Goal: Task Accomplishment & Management: Use online tool/utility

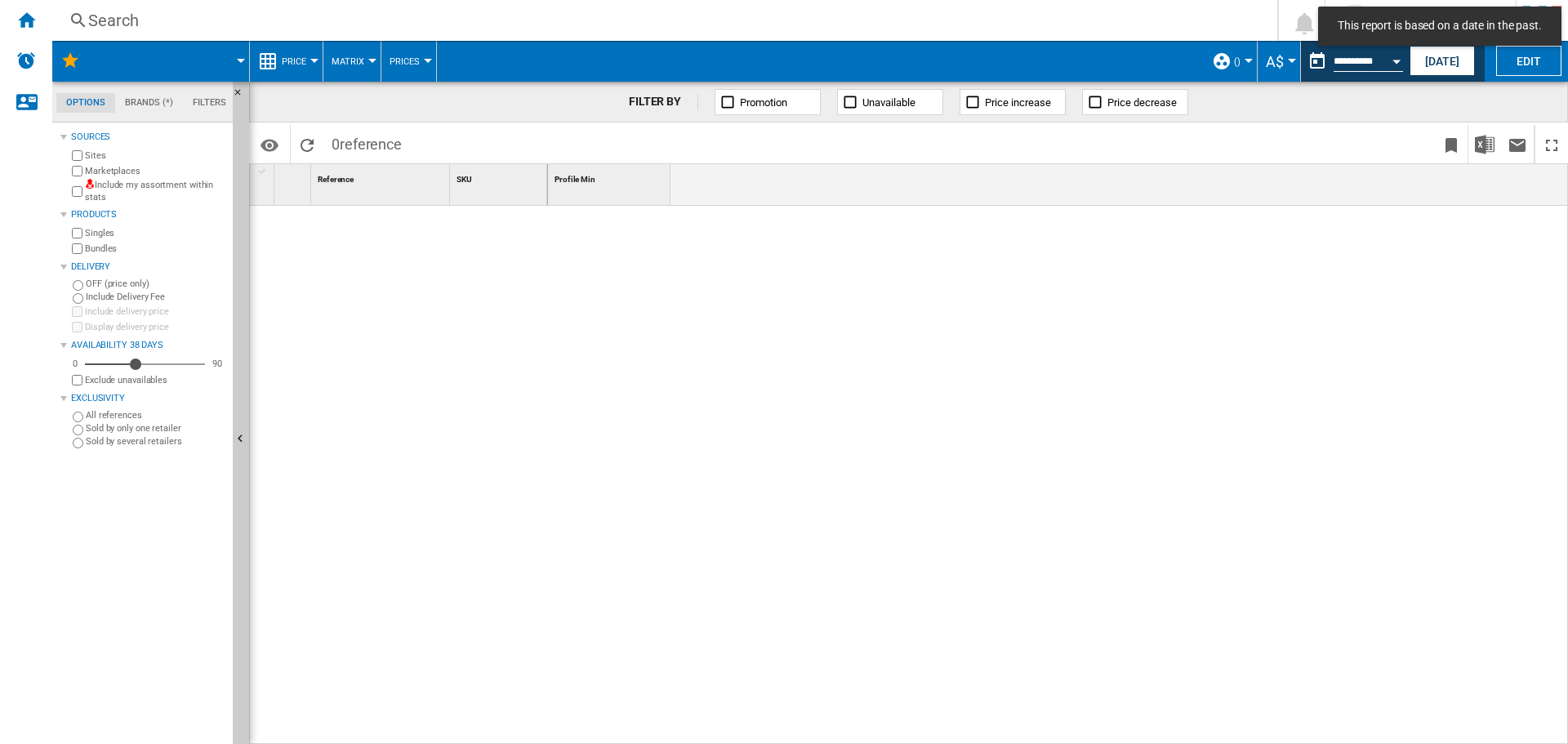
click at [97, 17] on div "Search" at bounding box center [661, 20] width 1146 height 23
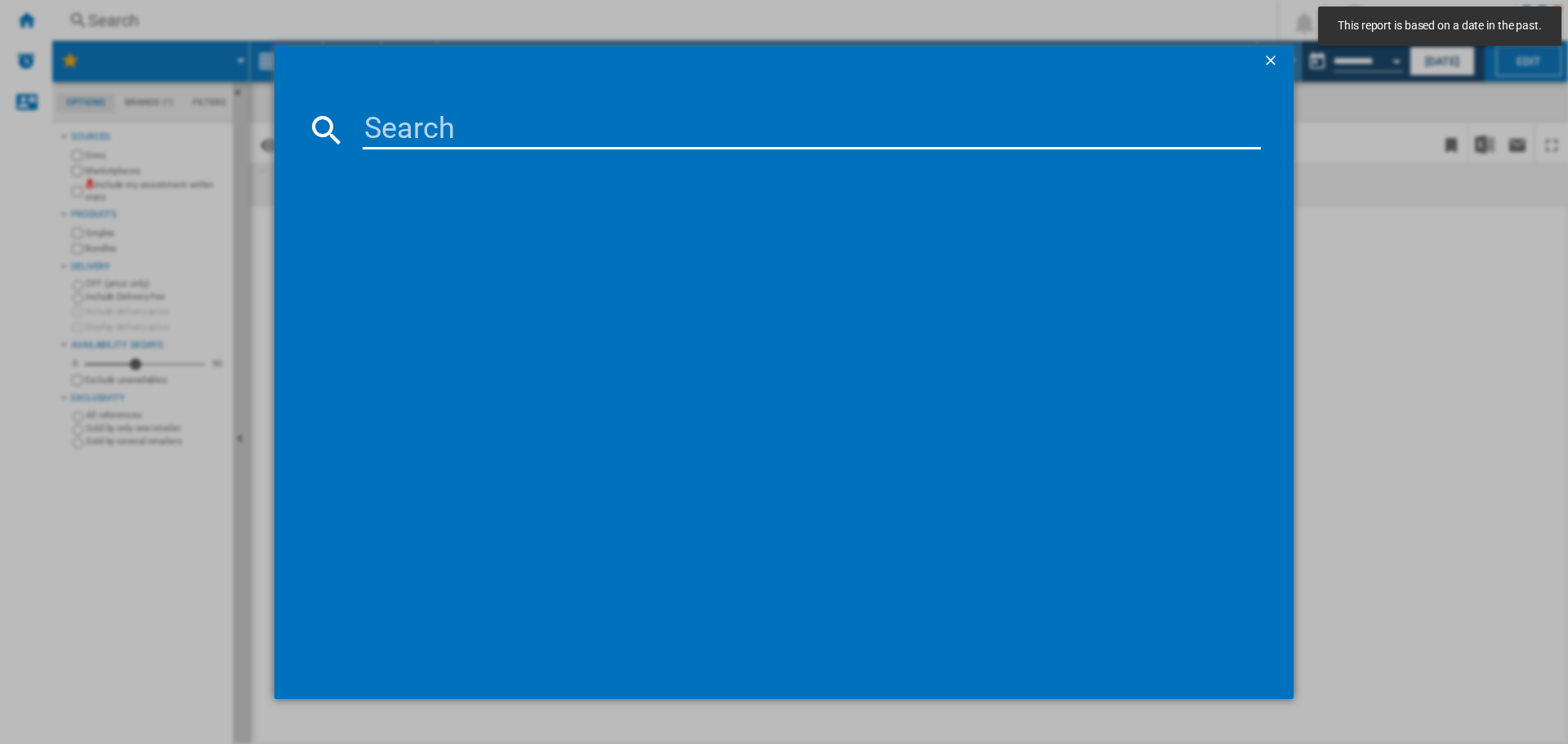
paste input "NINTENDO SWITCH2 CAMERA BLACK"
click at [426, 129] on input "NINTENDO SWITCH2 CAMERA BLACK" at bounding box center [812, 130] width 898 height 40
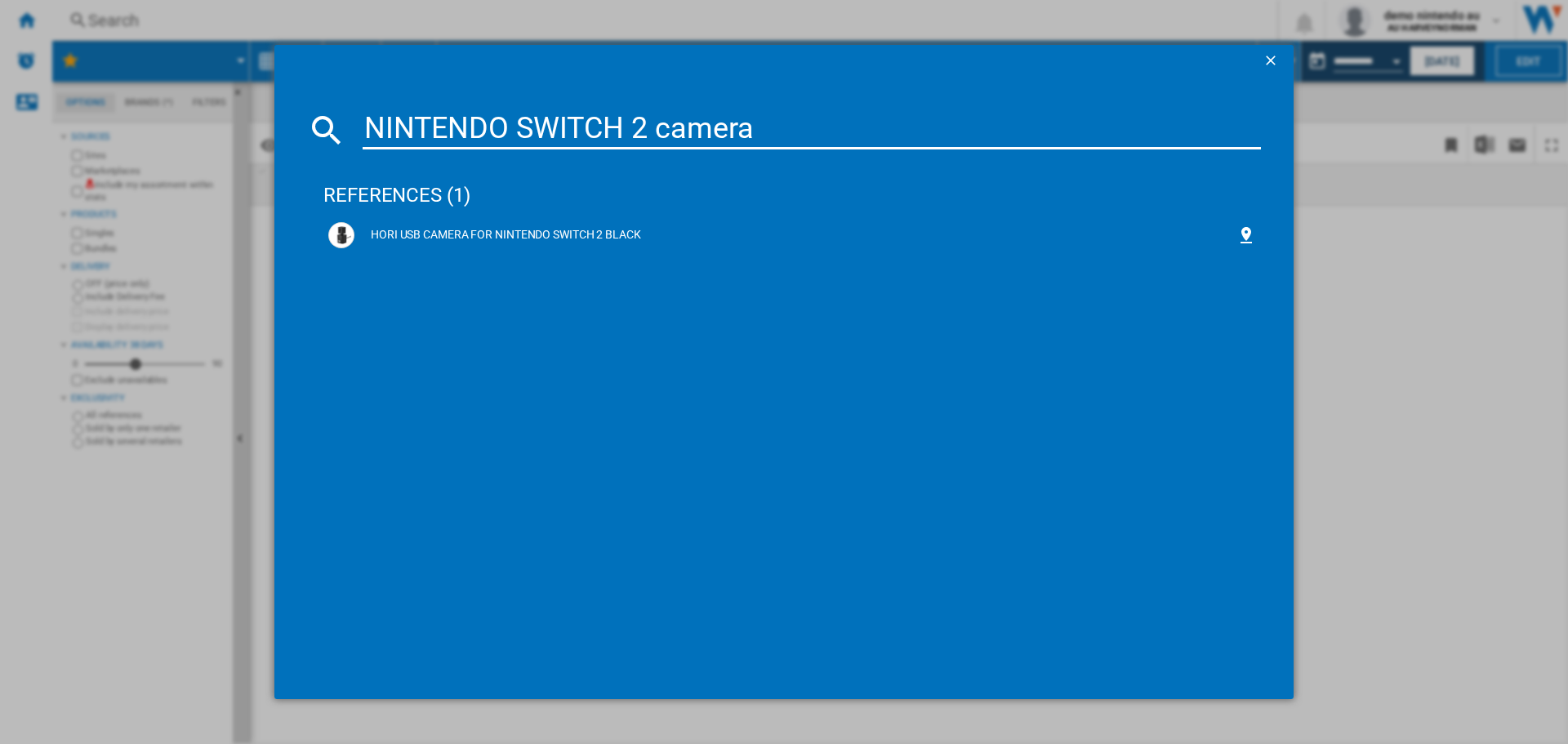
type input "NINTENDO SWITCH 2 camera"
drag, startPoint x: 851, startPoint y: 127, endPoint x: -138, endPoint y: 128, distance: 989.0
click at [0, 128] on html "In order to access Insight, please log out and log in again OK NEW Search Searc…" at bounding box center [784, 372] width 1568 height 744
paste input "170203"
type input "170203"
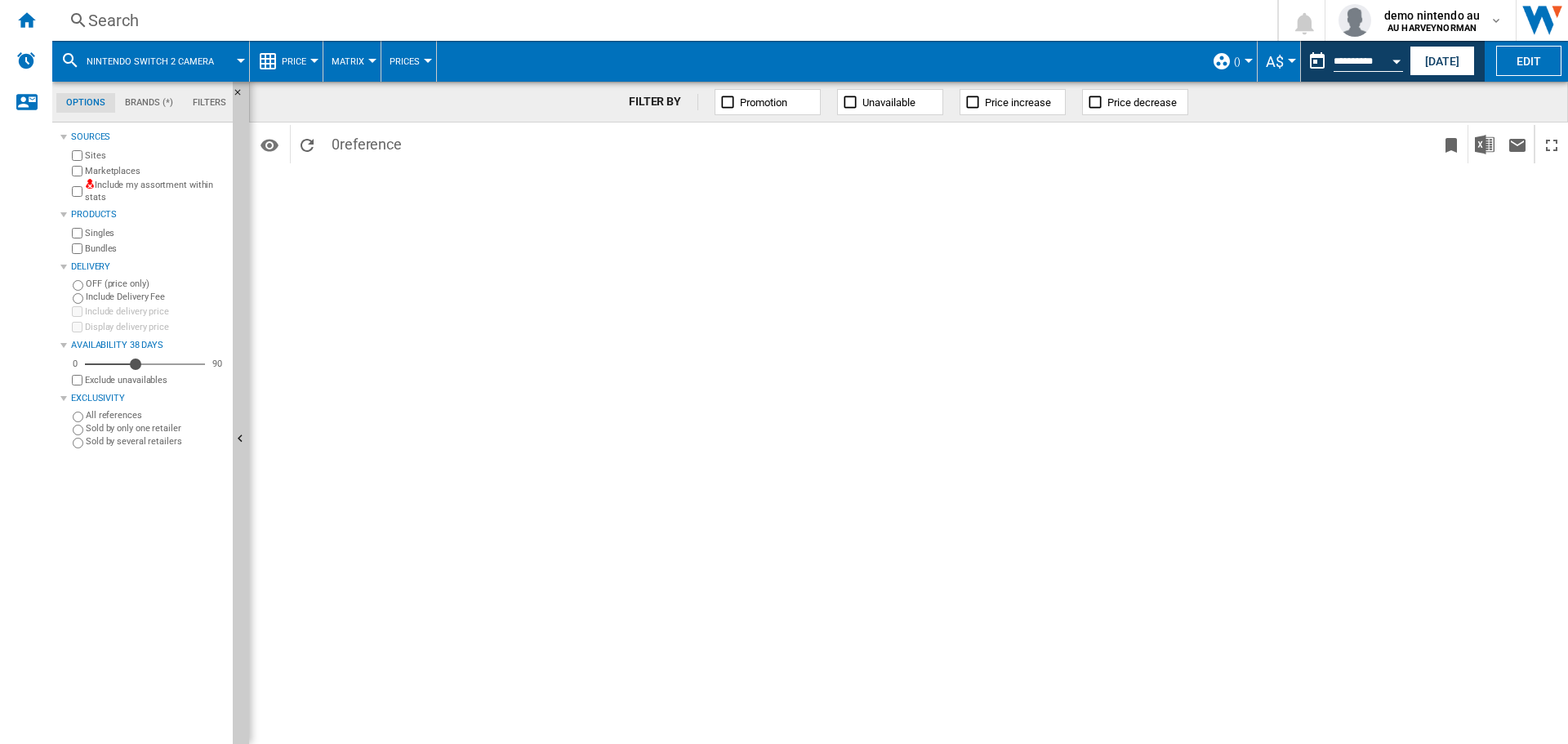
click at [194, 24] on div "Search" at bounding box center [661, 20] width 1146 height 23
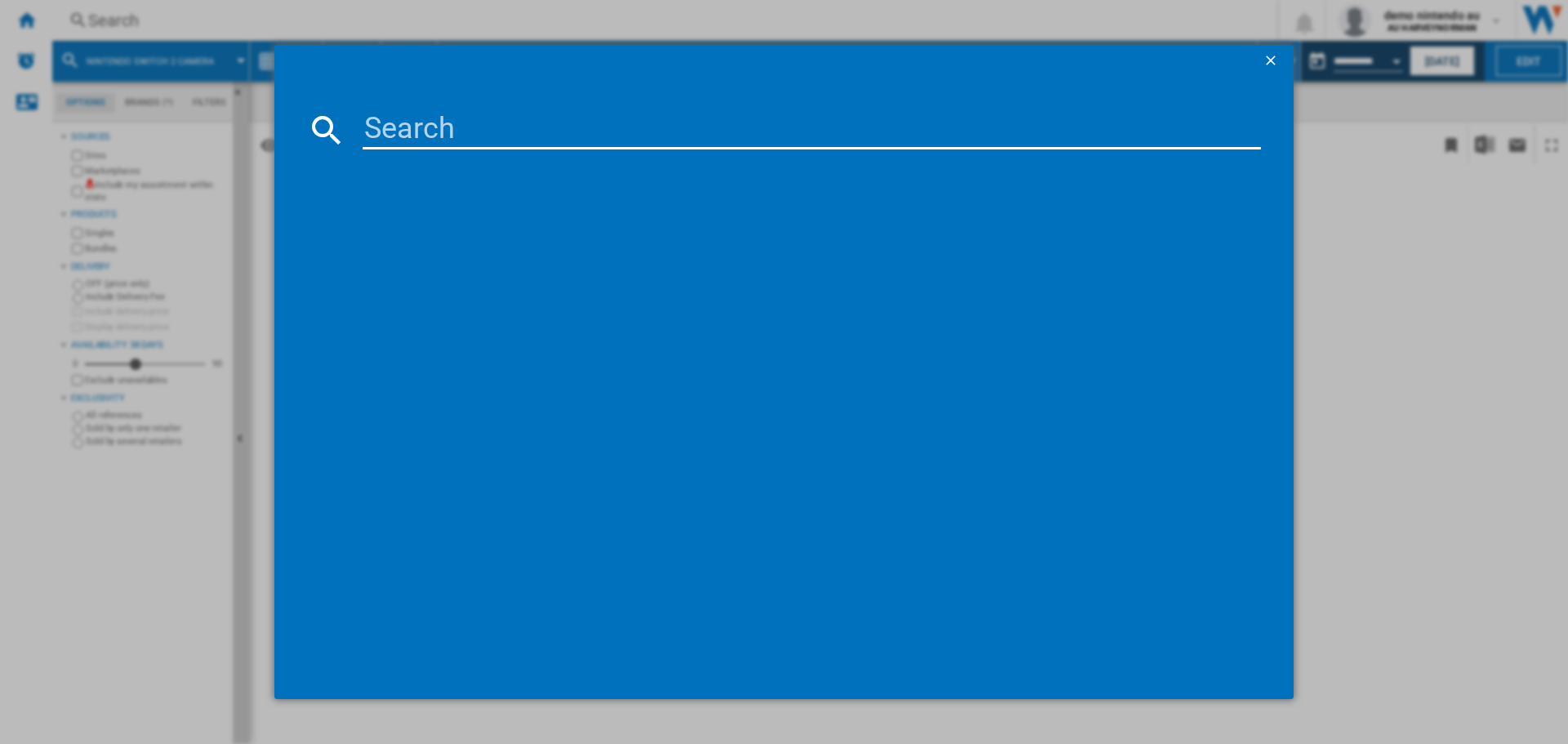
paste input "Nintendo Switch 2 Camera"
click at [443, 127] on input "Nintendo Switch 2 Camera" at bounding box center [812, 130] width 898 height 40
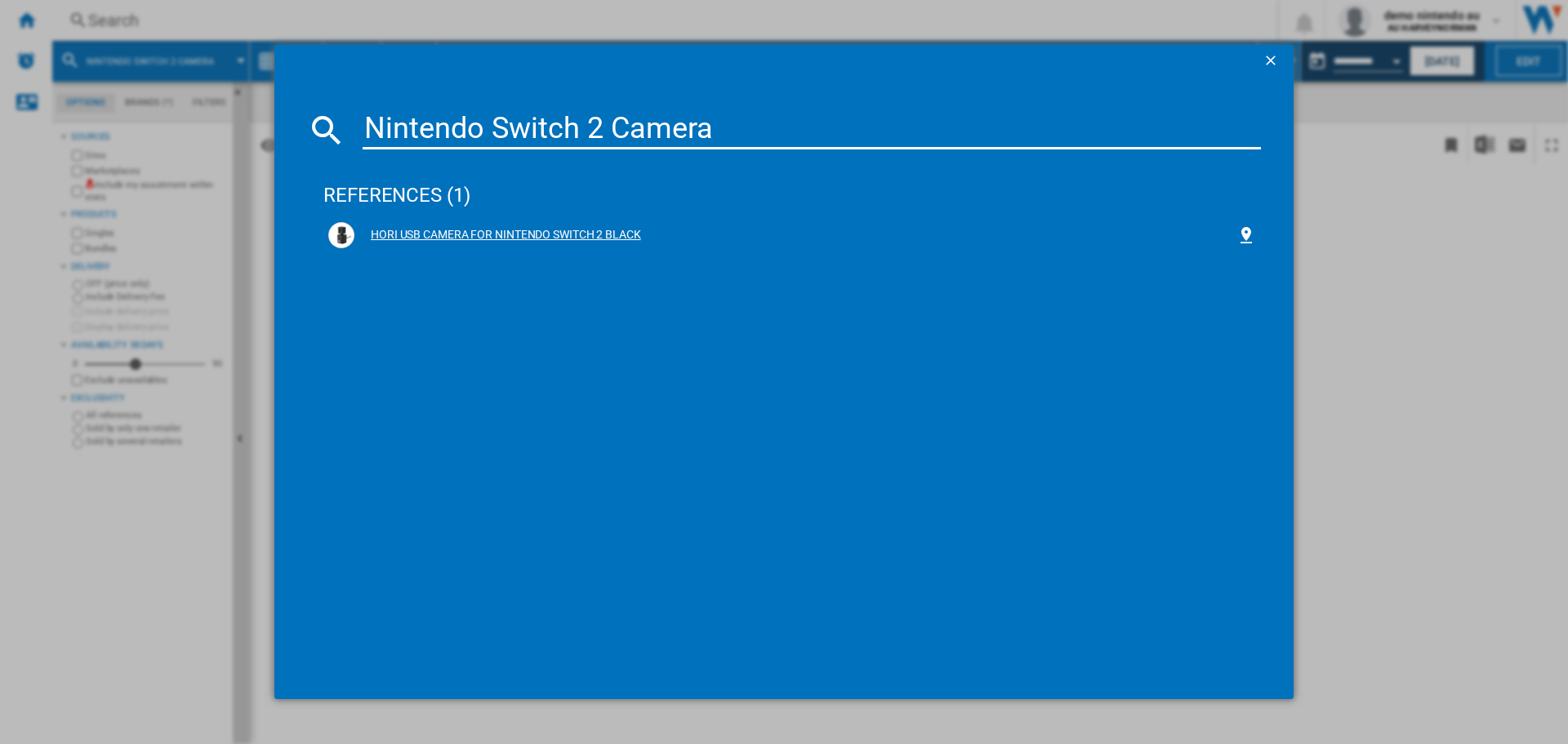
type input "Nintendo Switch 2 Camera"
click at [455, 236] on div "HORI USB CAMERA FOR NINTENDO SWITCH 2 BLACK" at bounding box center [795, 235] width 882 height 16
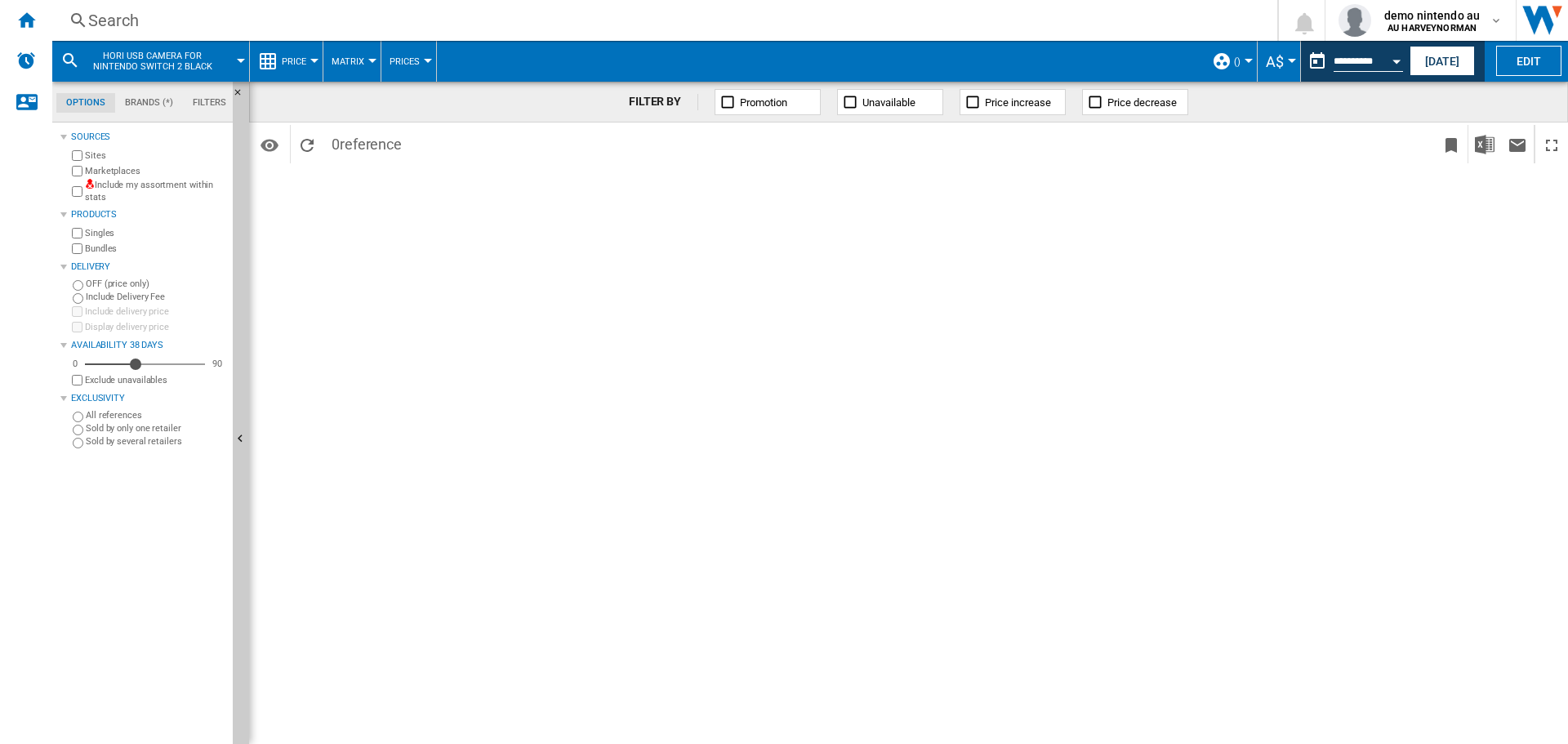
click at [190, 15] on div "Search" at bounding box center [661, 20] width 1146 height 23
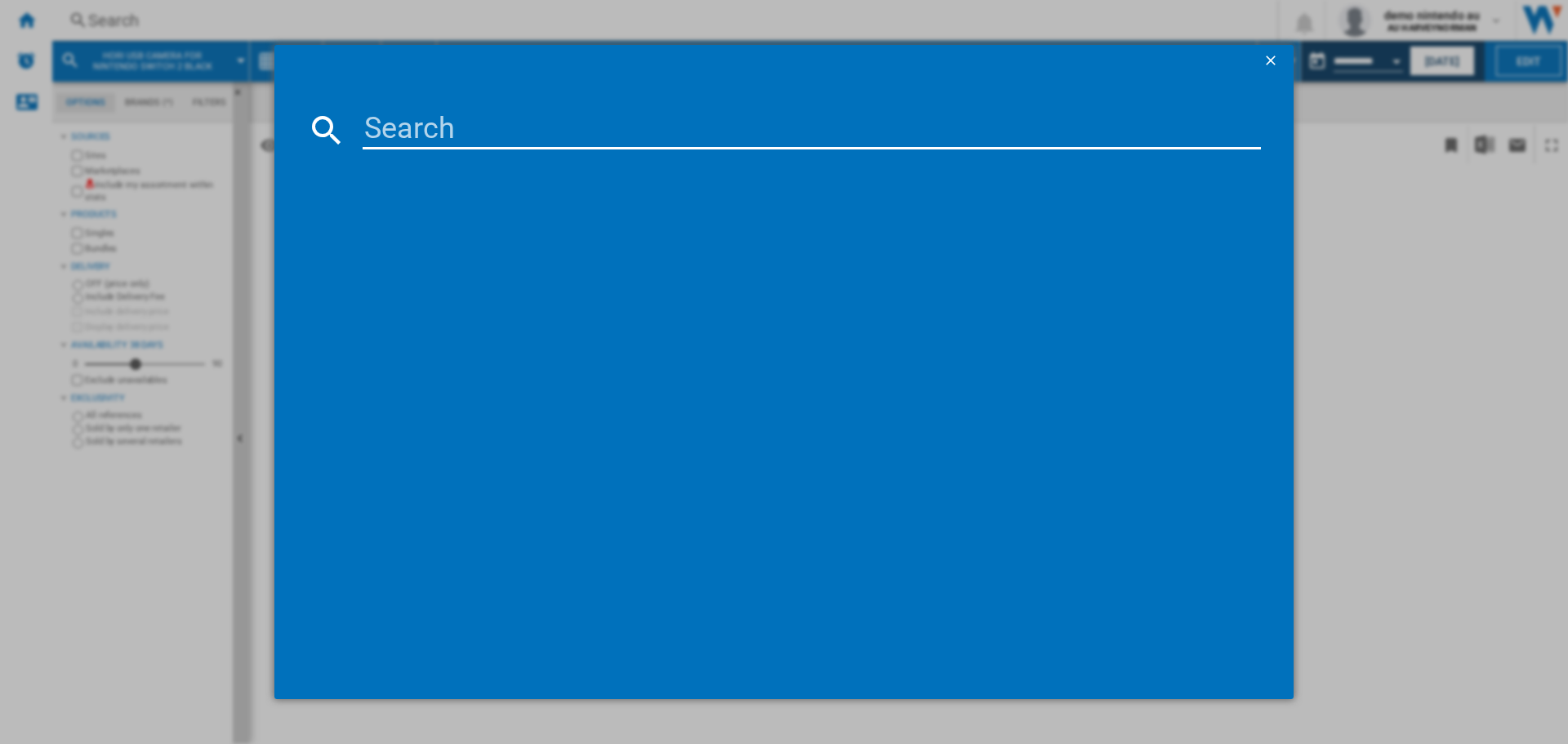
click at [503, 126] on input at bounding box center [812, 130] width 898 height 40
paste input "170194"
type input "170194"
click at [1264, 63] on ng-md-icon "getI18NText('BUTTONS.CLOSE_DIALOG')" at bounding box center [1272, 62] width 20 height 20
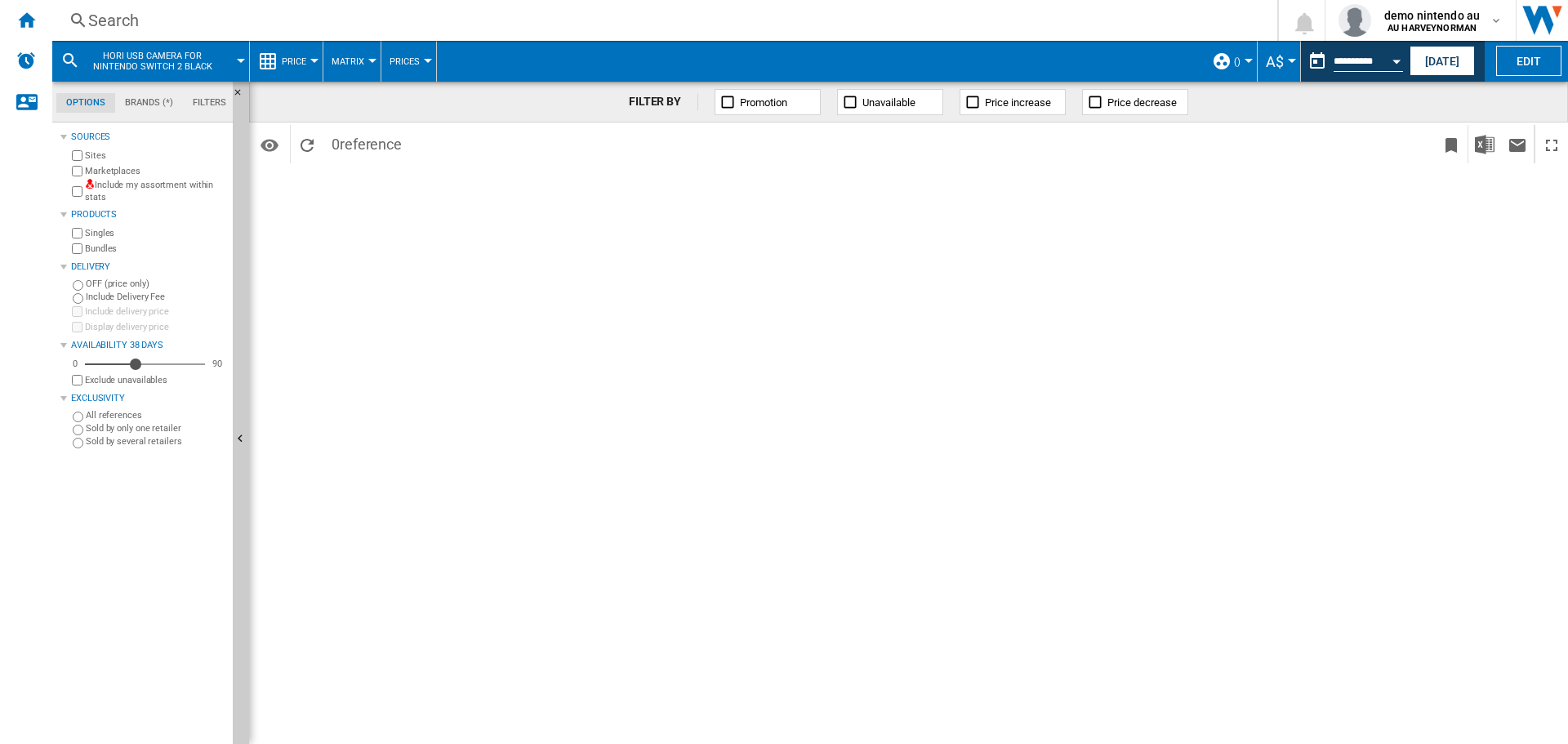
click at [117, 23] on div "Search" at bounding box center [661, 20] width 1146 height 23
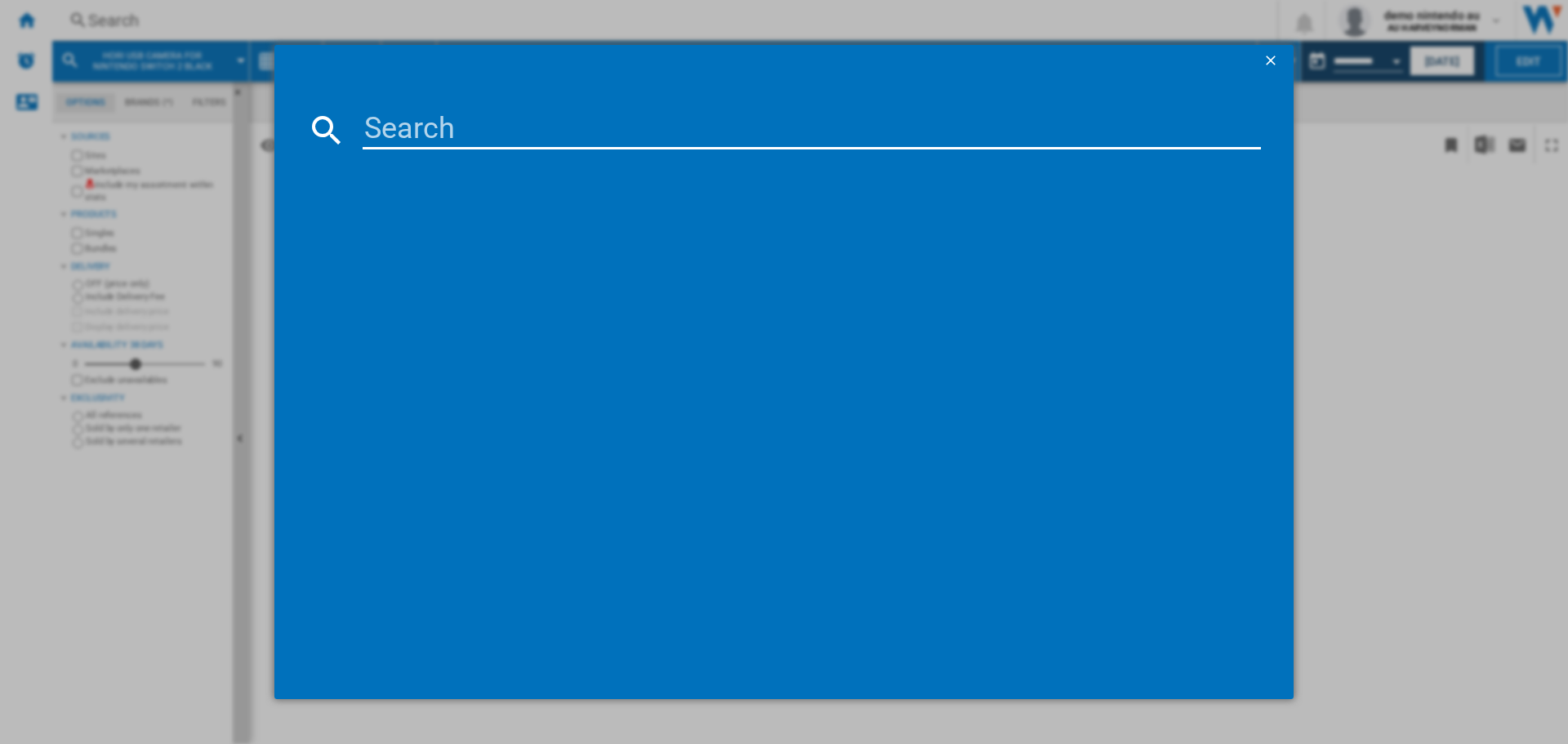
click at [382, 127] on input at bounding box center [812, 130] width 898 height 40
click at [466, 136] on input at bounding box center [812, 130] width 898 height 40
paste input "NINTENDO POKEMON LEGENDS Z A EDITION NINTENDO SWITCH 2"
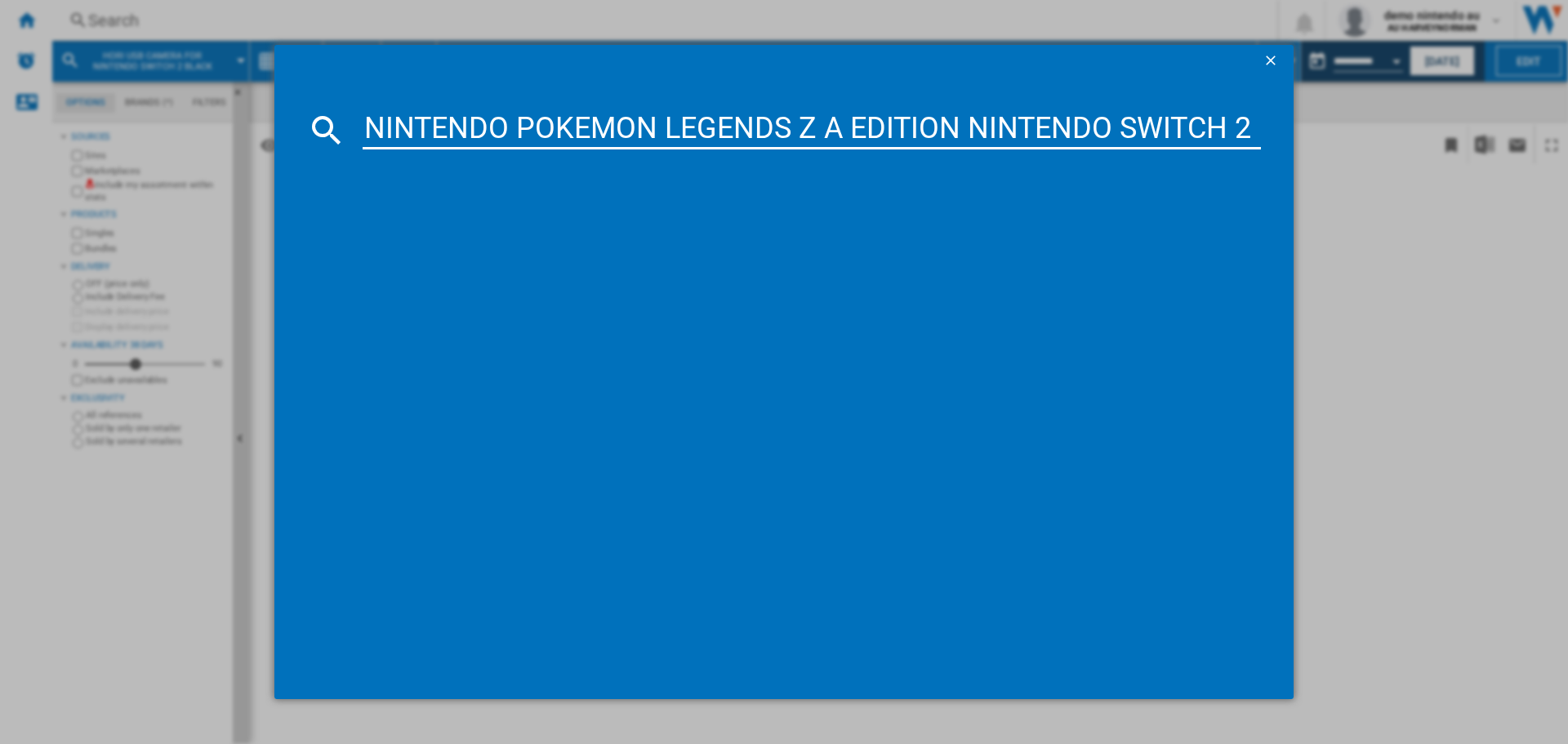
type input "NINTENDO POKEMON LEGENDS Z A EDITION NINTENDO SWITCH 2"
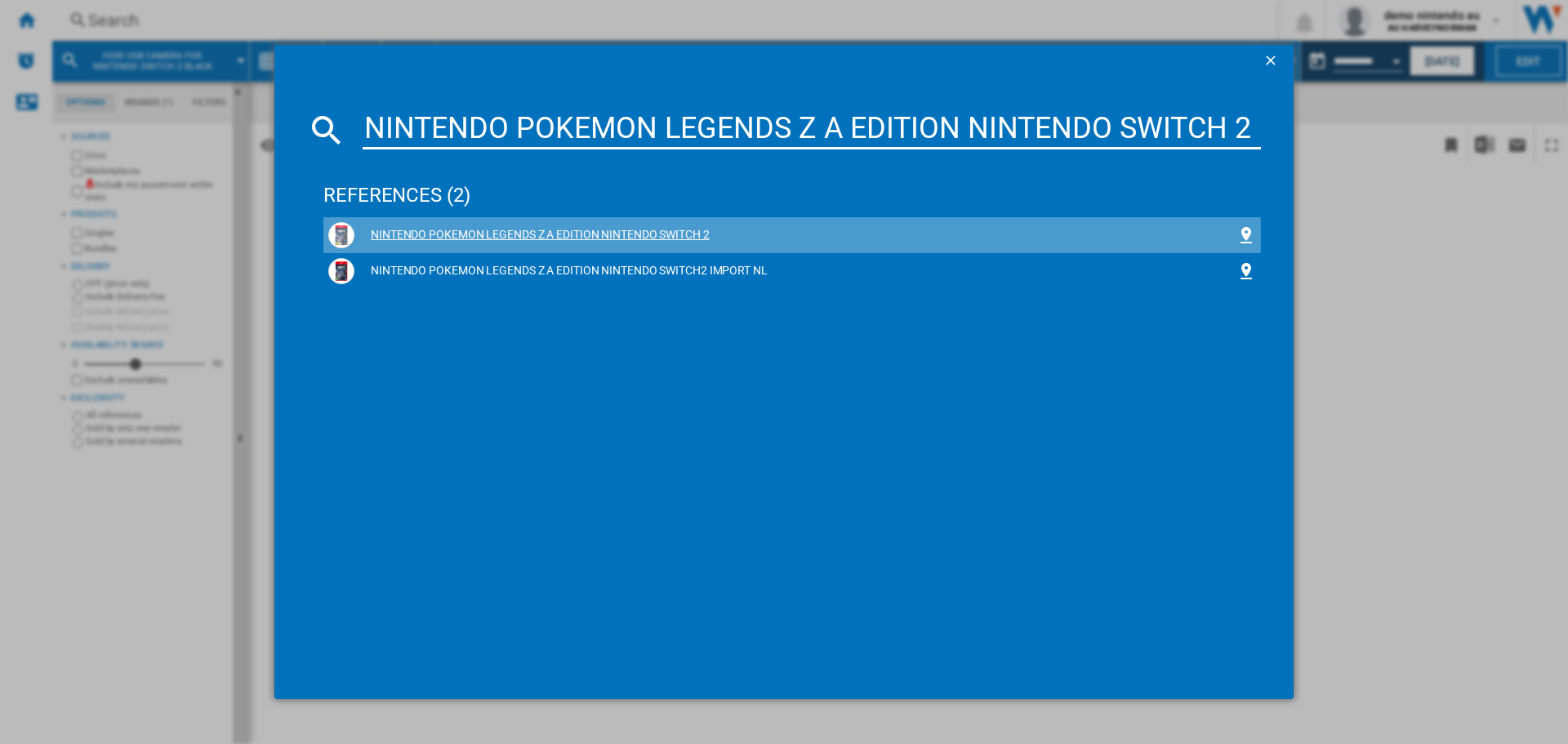
click at [437, 235] on div "NINTENDO POKEMON LEGENDS Z A EDITION NINTENDO SWITCH 2" at bounding box center [795, 235] width 882 height 16
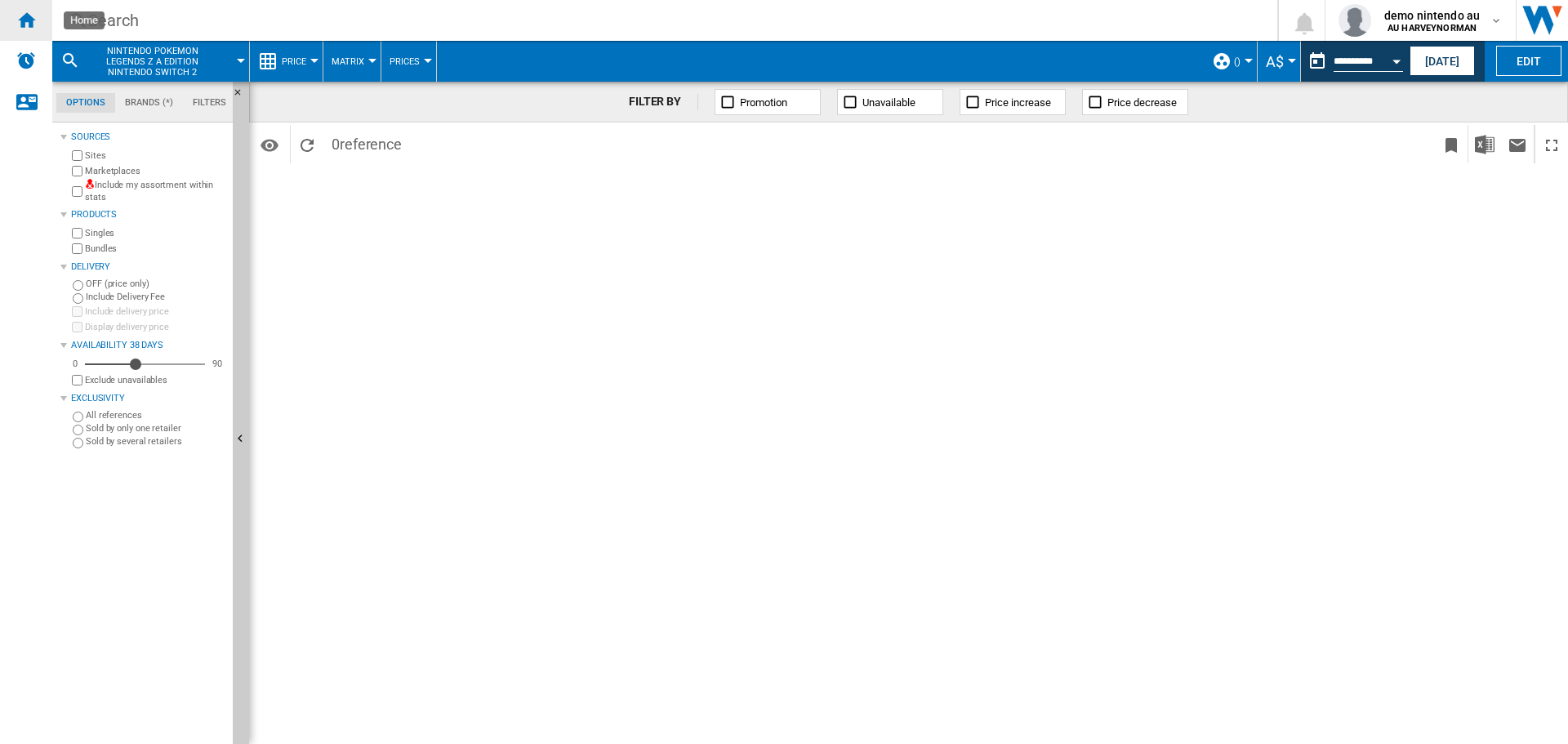
click at [28, 19] on ng-md-icon "Home" at bounding box center [26, 19] width 20 height 20
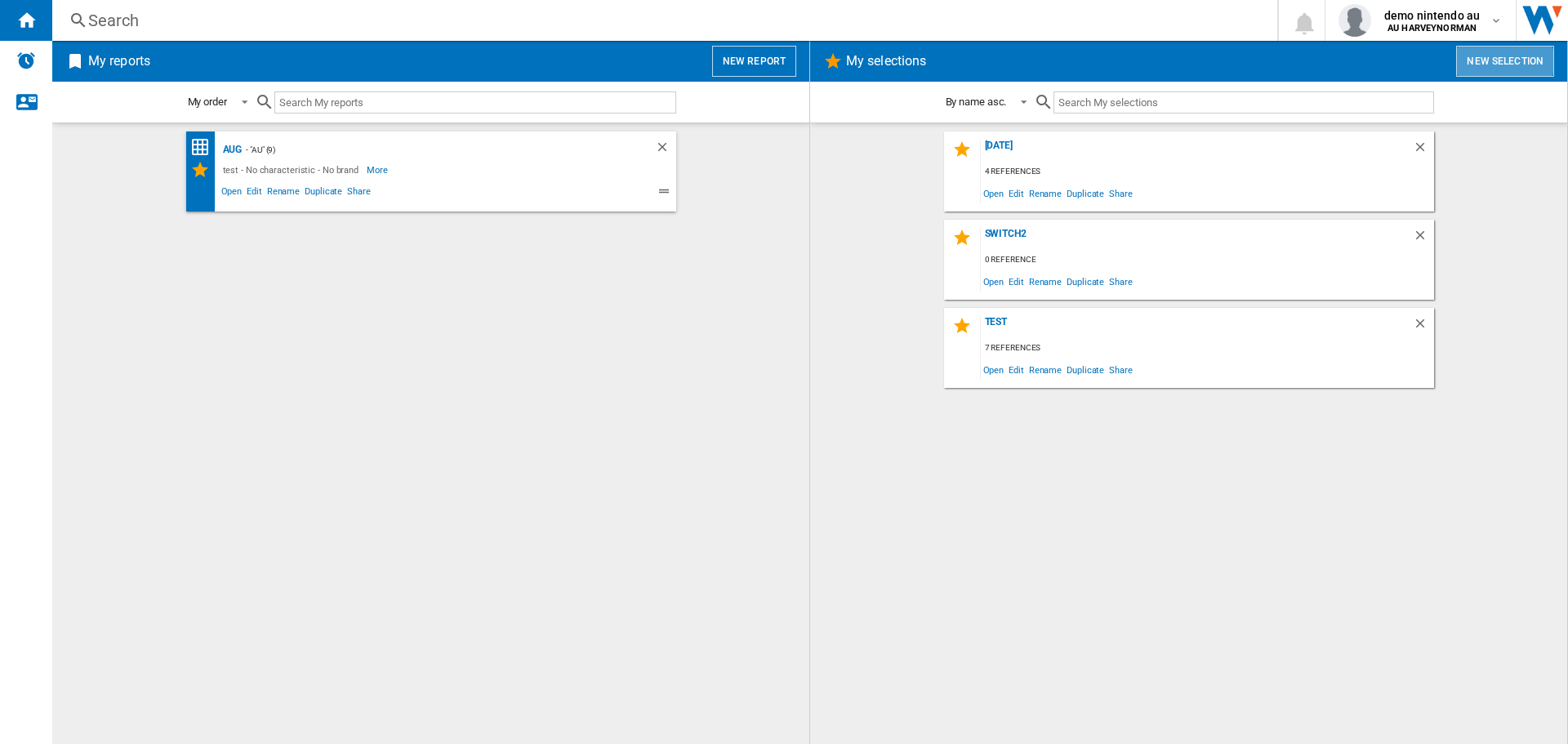
click at [1488, 61] on button "New selection" at bounding box center [1505, 61] width 98 height 31
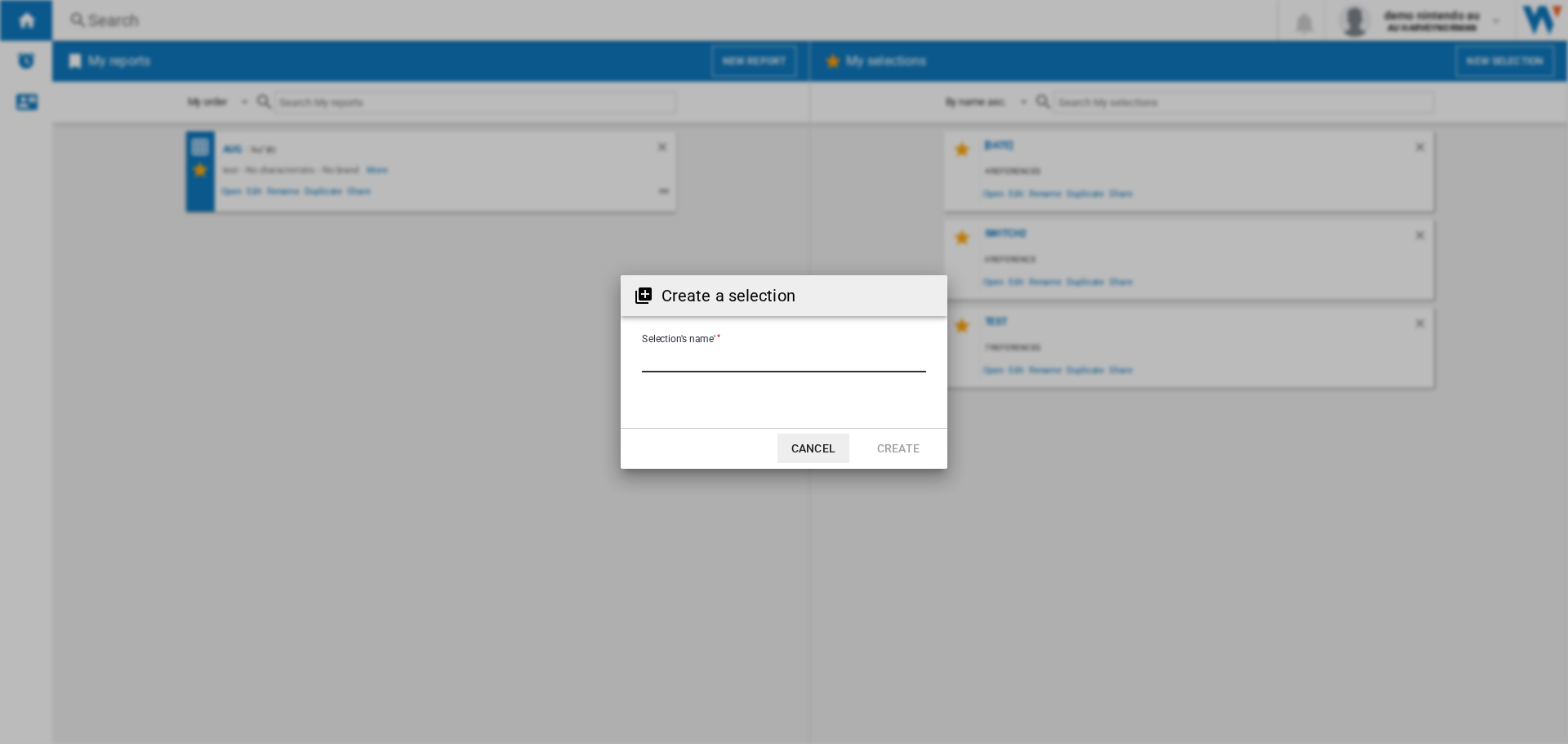
click at [669, 366] on input "Selection's name'" at bounding box center [784, 360] width 284 height 24
type input "***"
click at [913, 447] on button "Create" at bounding box center [898, 449] width 72 height 29
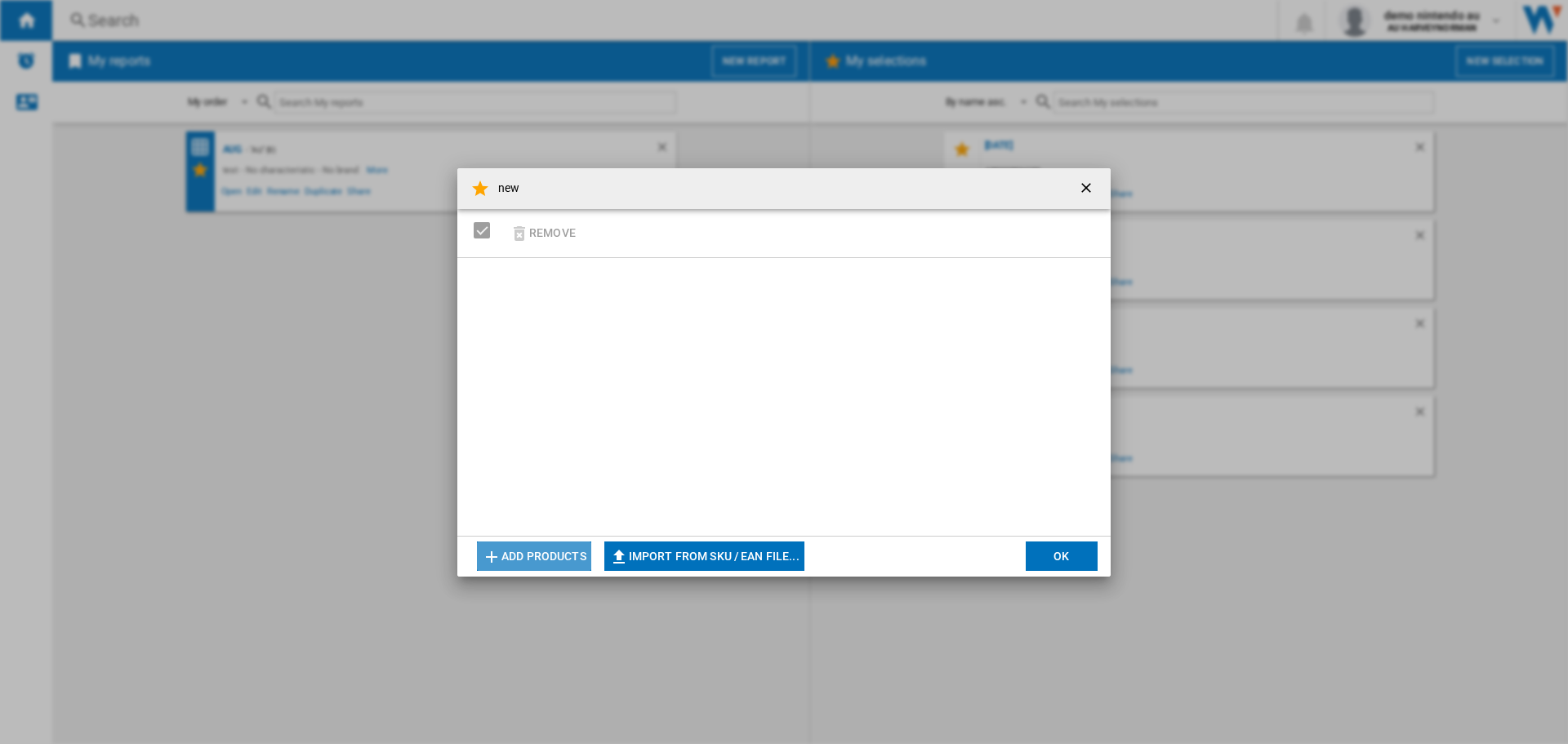
click at [528, 554] on button "Add products" at bounding box center [534, 556] width 114 height 29
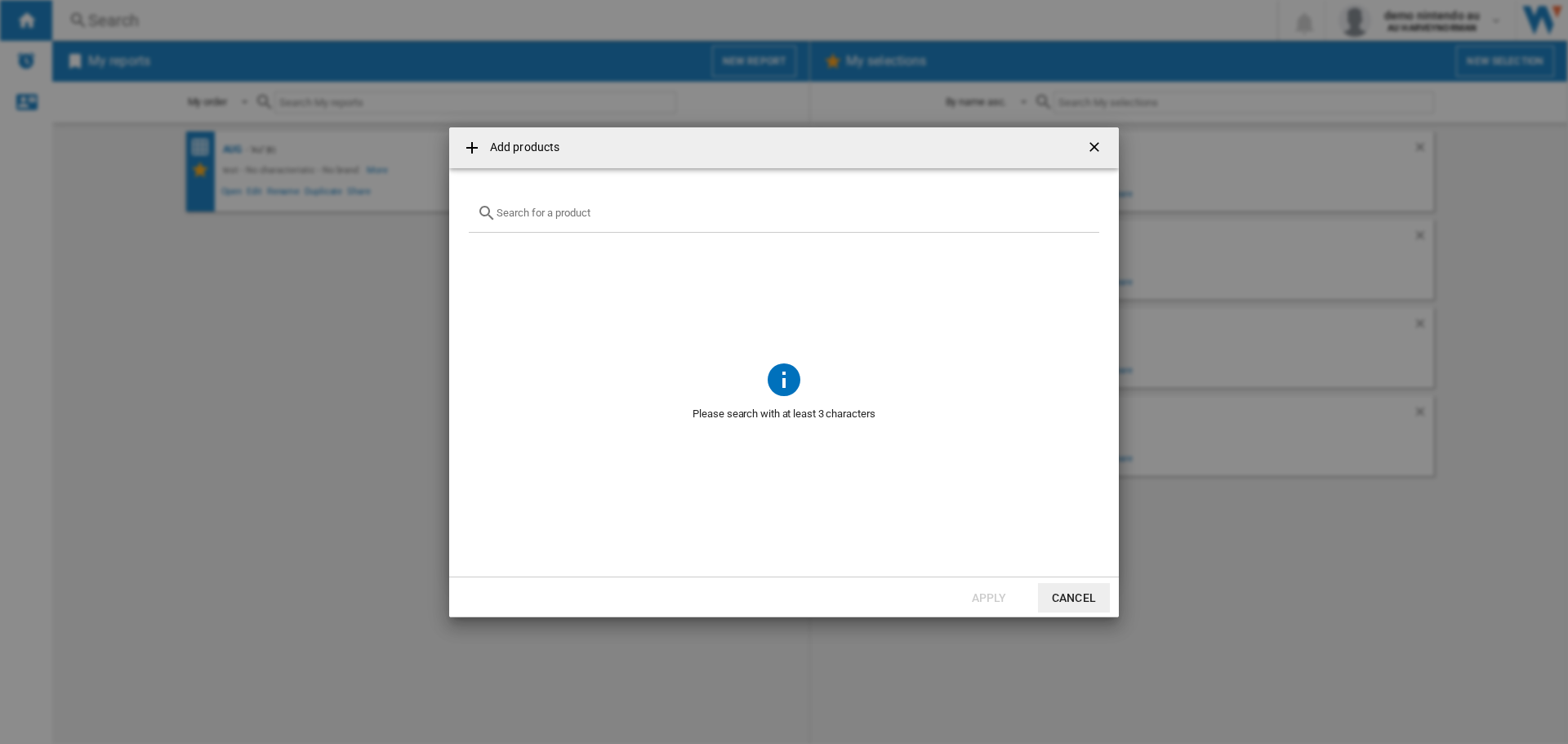
paste input "NINTENDO POKEMON LEGENDS Z A EDITION NINTENDO SWITCH 2"
click at [580, 215] on input "NINTENDO POKEMON LEGENDS Z A EDITION NINTENDO SWITCH 2" at bounding box center [793, 213] width 595 height 12
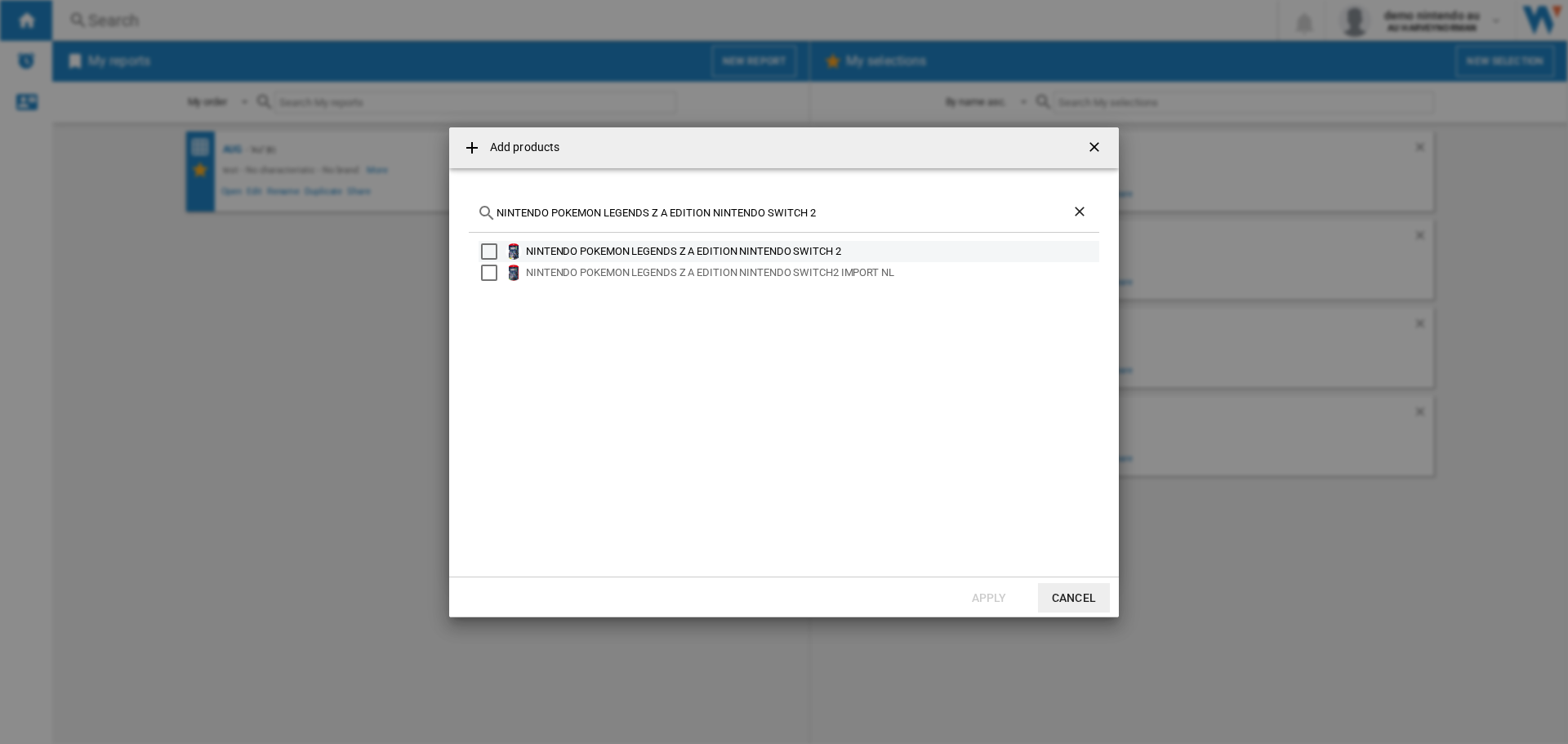
type input "NINTENDO POKEMON LEGENDS Z A EDITION NINTENDO SWITCH 2"
click at [491, 252] on div "Select" at bounding box center [489, 251] width 16 height 16
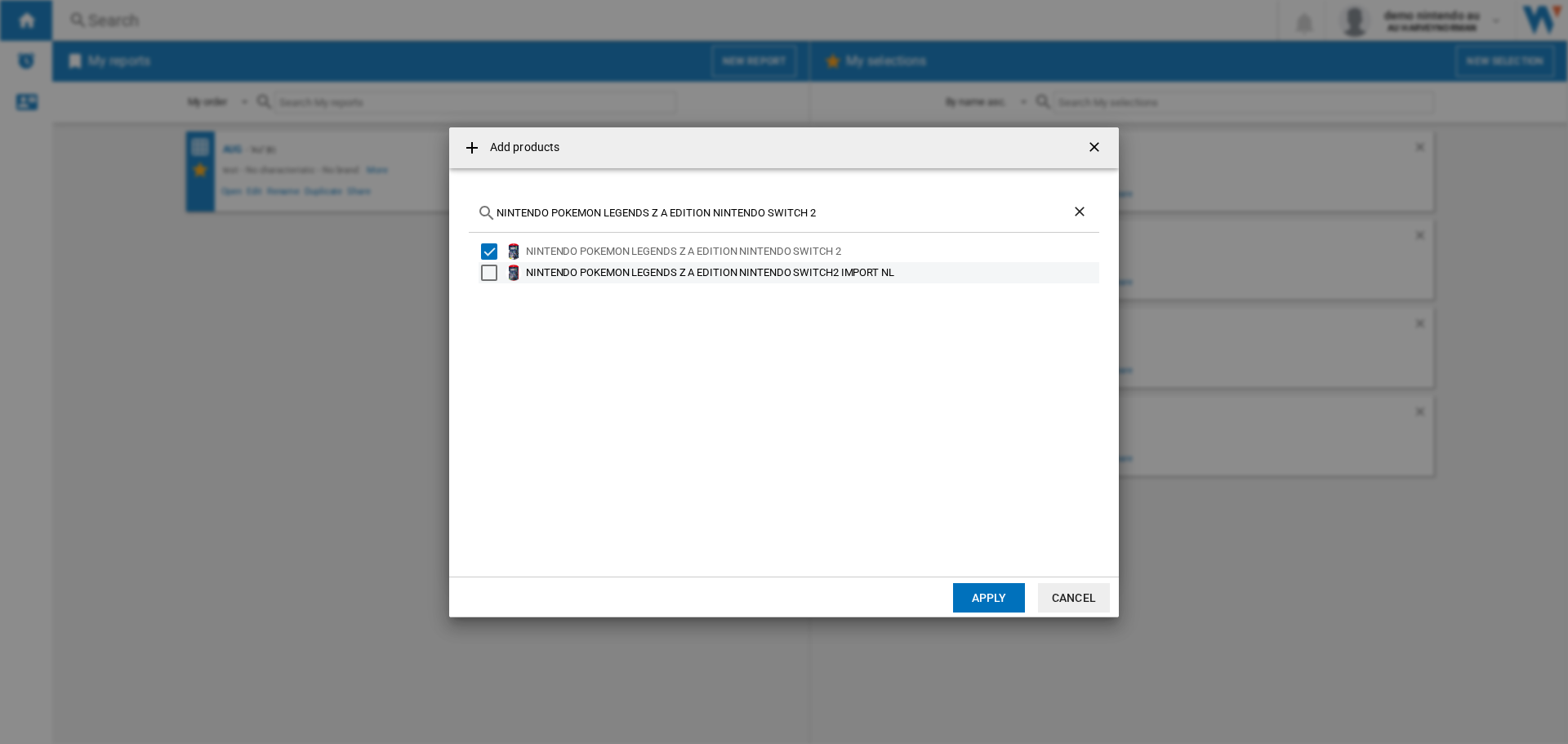
click at [490, 276] on div "Select" at bounding box center [489, 272] width 16 height 16
click at [978, 603] on button "Apply" at bounding box center [989, 598] width 72 height 29
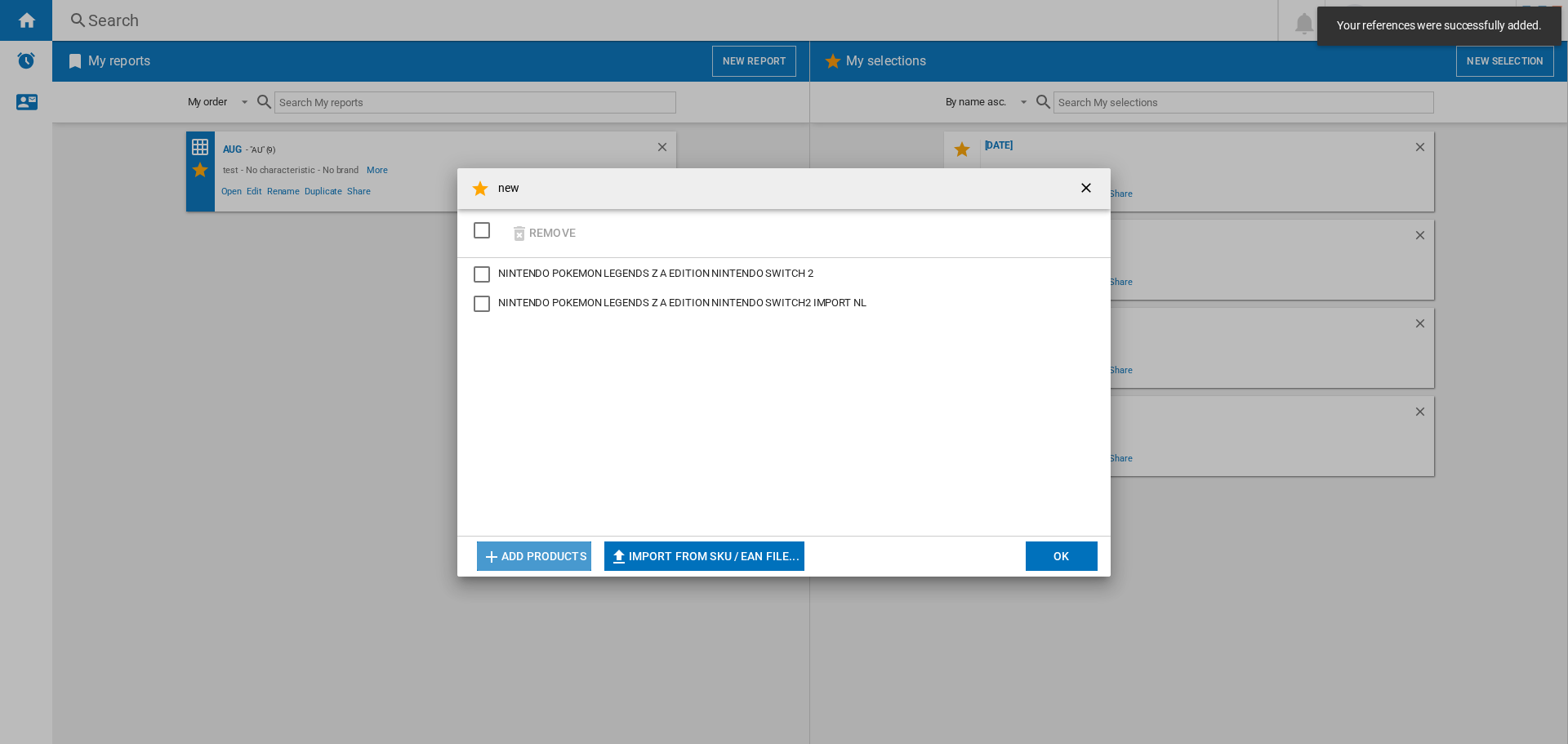
click at [513, 552] on button "Add products" at bounding box center [534, 556] width 114 height 29
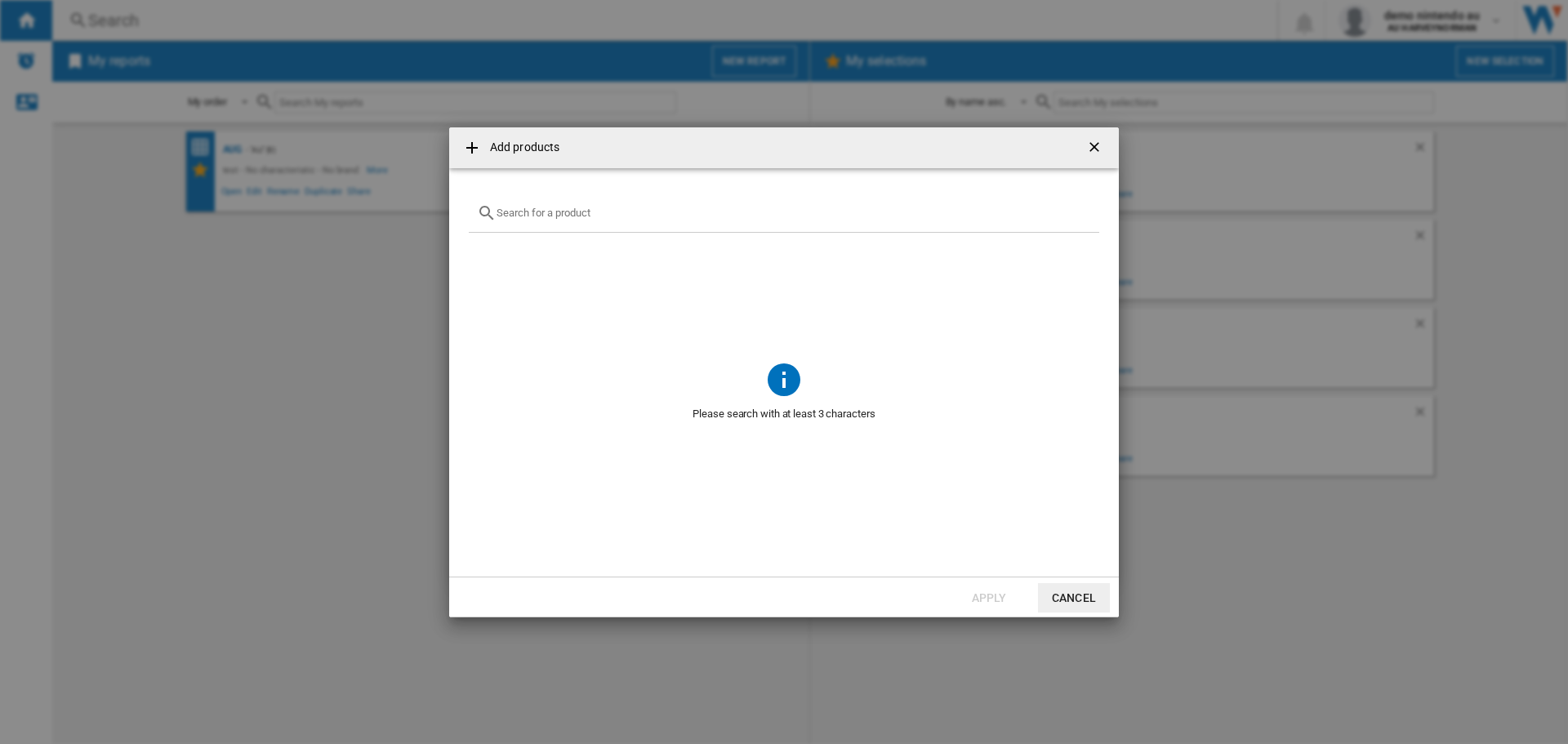
click at [612, 217] on input "{{getI18NText('SELECTIONS.EDITION_POPUP.OPEN_PRODUCTS_POPUP')}} {{::getI18NText…" at bounding box center [793, 213] width 595 height 12
paste input "NINTENDO [PERSON_NAME] AND THE FORGOTTEN LAND PACK STAR CROSSED WORLD NINTENDO …"
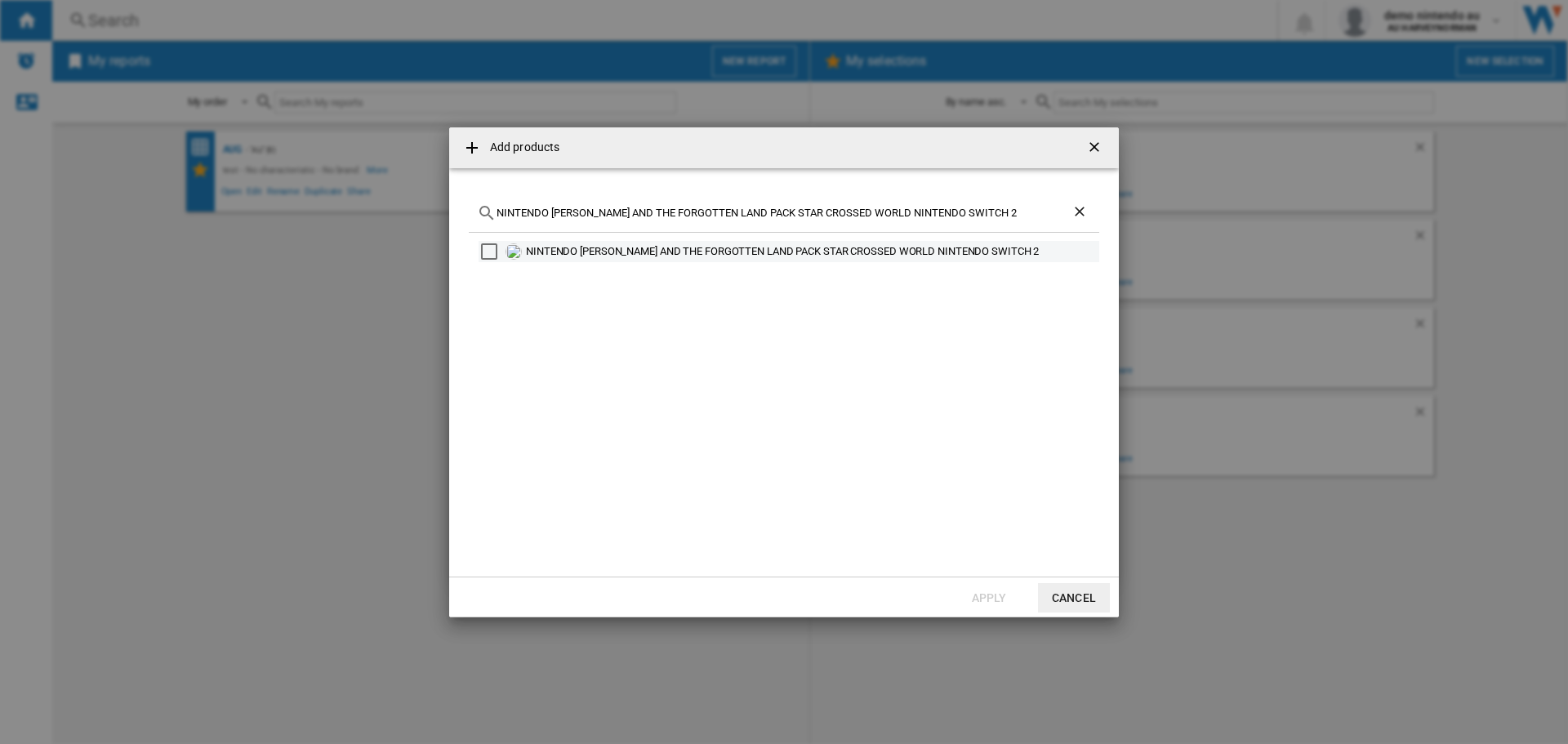
type input "NINTENDO [PERSON_NAME] AND THE FORGOTTEN LAND PACK STAR CROSSED WORLD NINTENDO …"
click at [484, 249] on div "Select" at bounding box center [489, 251] width 16 height 16
click at [984, 604] on button "Apply" at bounding box center [989, 598] width 72 height 29
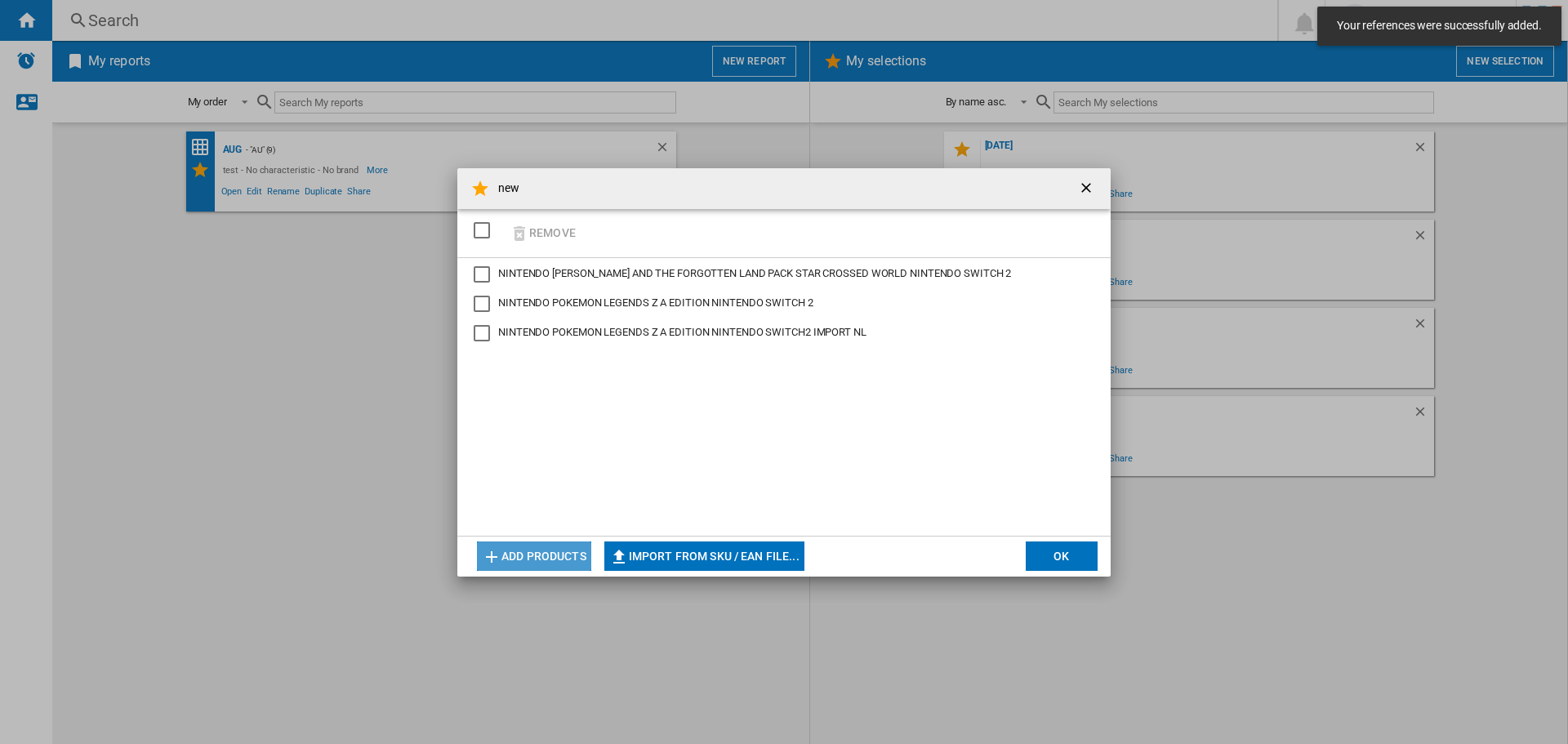
click at [564, 560] on button "Add products" at bounding box center [534, 556] width 114 height 29
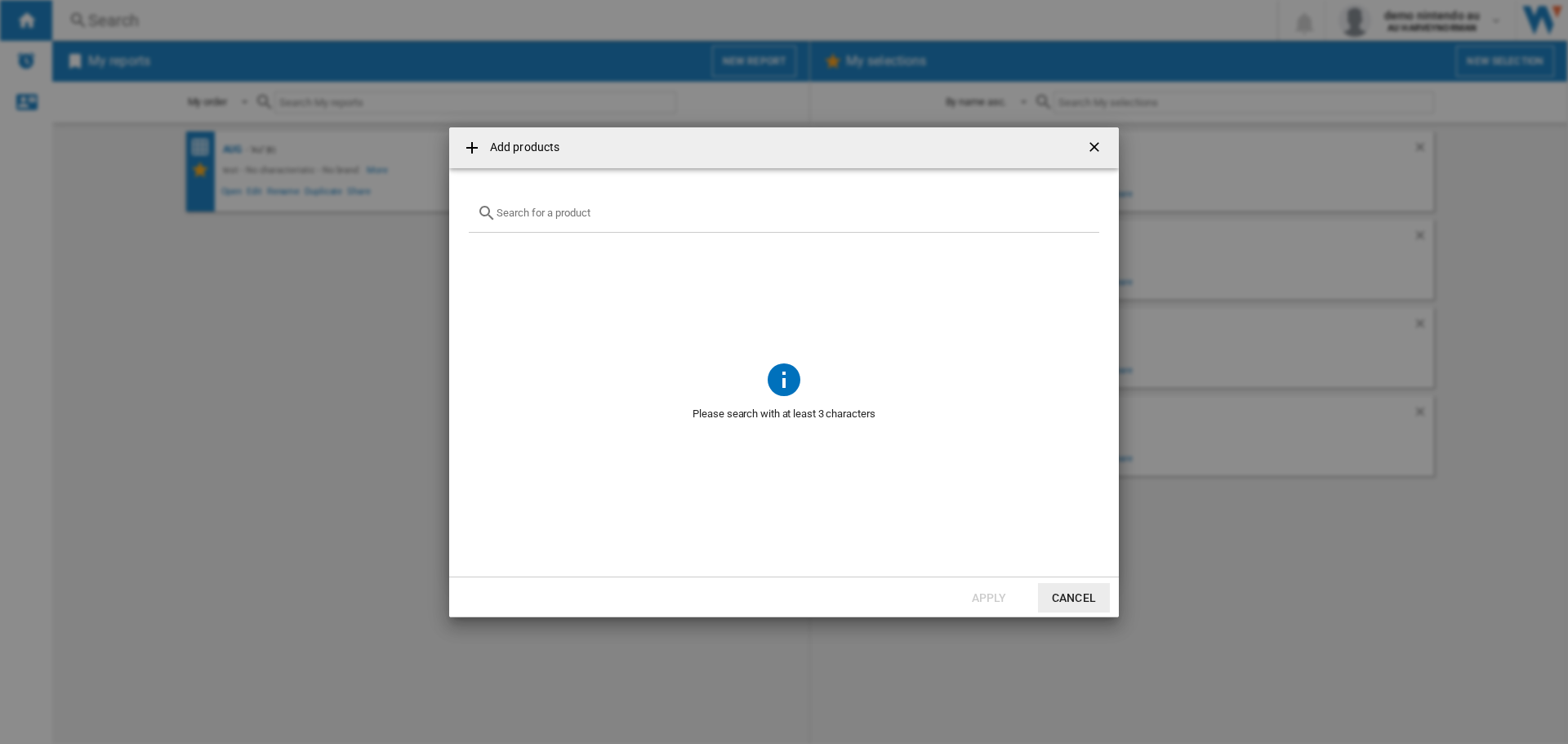
paste input "NINTENDO STREET FIGHTER 6 YEARS 1 2 FIGHTERS EDITION NINTENDO SWITCH 2"
click at [566, 212] on input "{{getI18NText('SELECTIONS.EDITION_POPUP.OPEN_PRODUCTS_POPUP')}} {{::getI18NText…" at bounding box center [793, 213] width 595 height 12
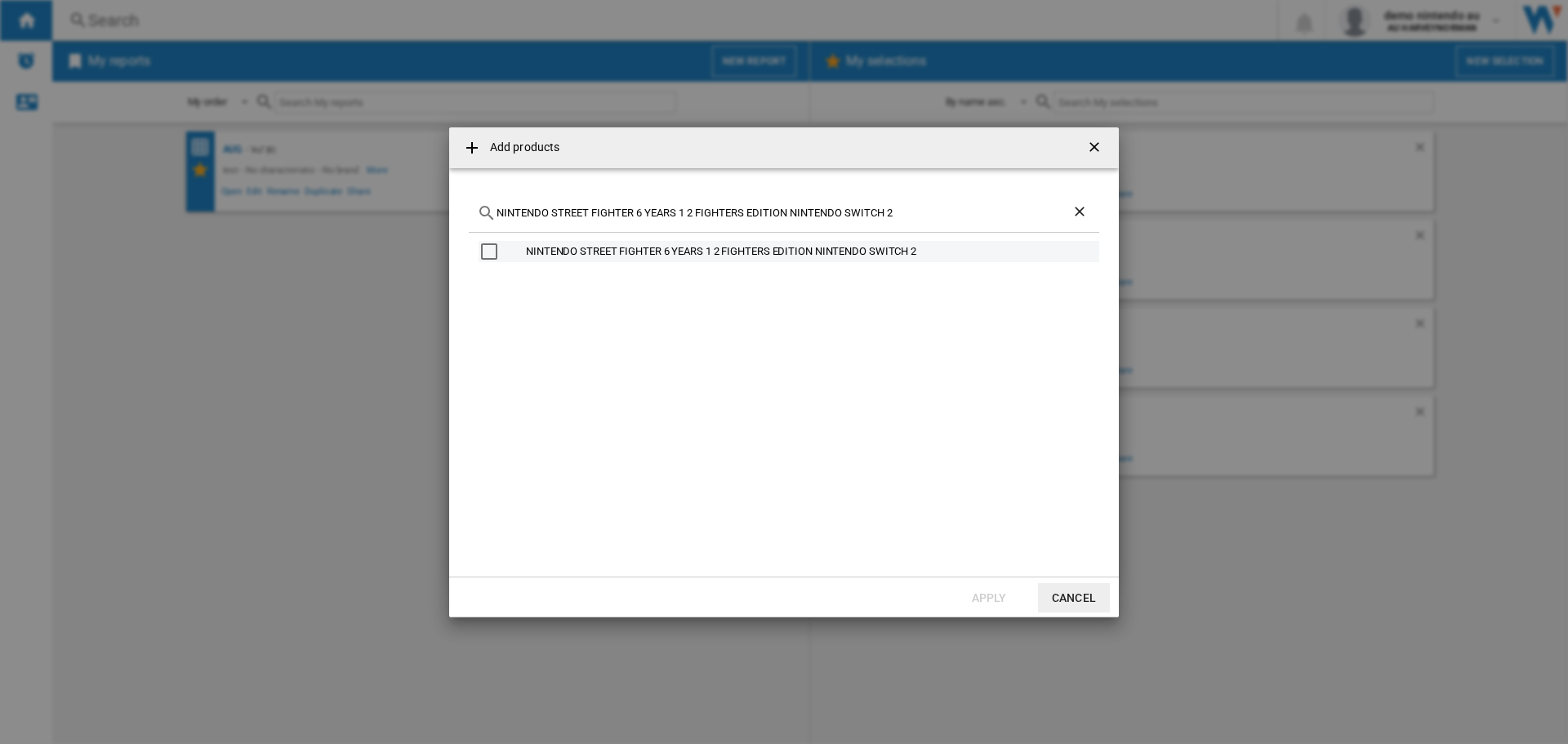
type input "NINTENDO STREET FIGHTER 6 YEARS 1 2 FIGHTERS EDITION NINTENDO SWITCH 2"
click at [495, 250] on div "Select" at bounding box center [489, 251] width 16 height 16
click at [980, 592] on button "Apply" at bounding box center [989, 598] width 72 height 29
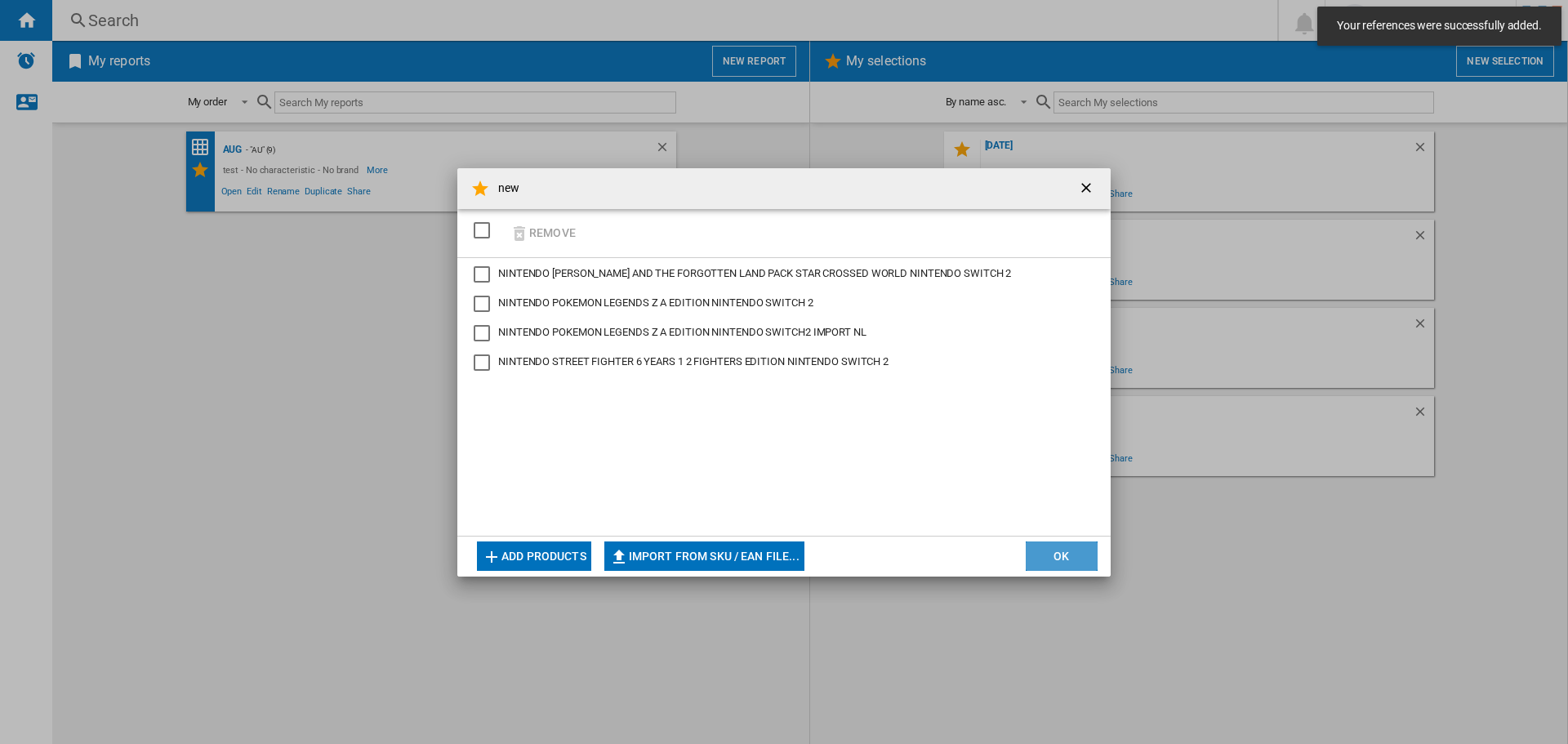
click at [1065, 555] on button "OK" at bounding box center [1062, 556] width 72 height 29
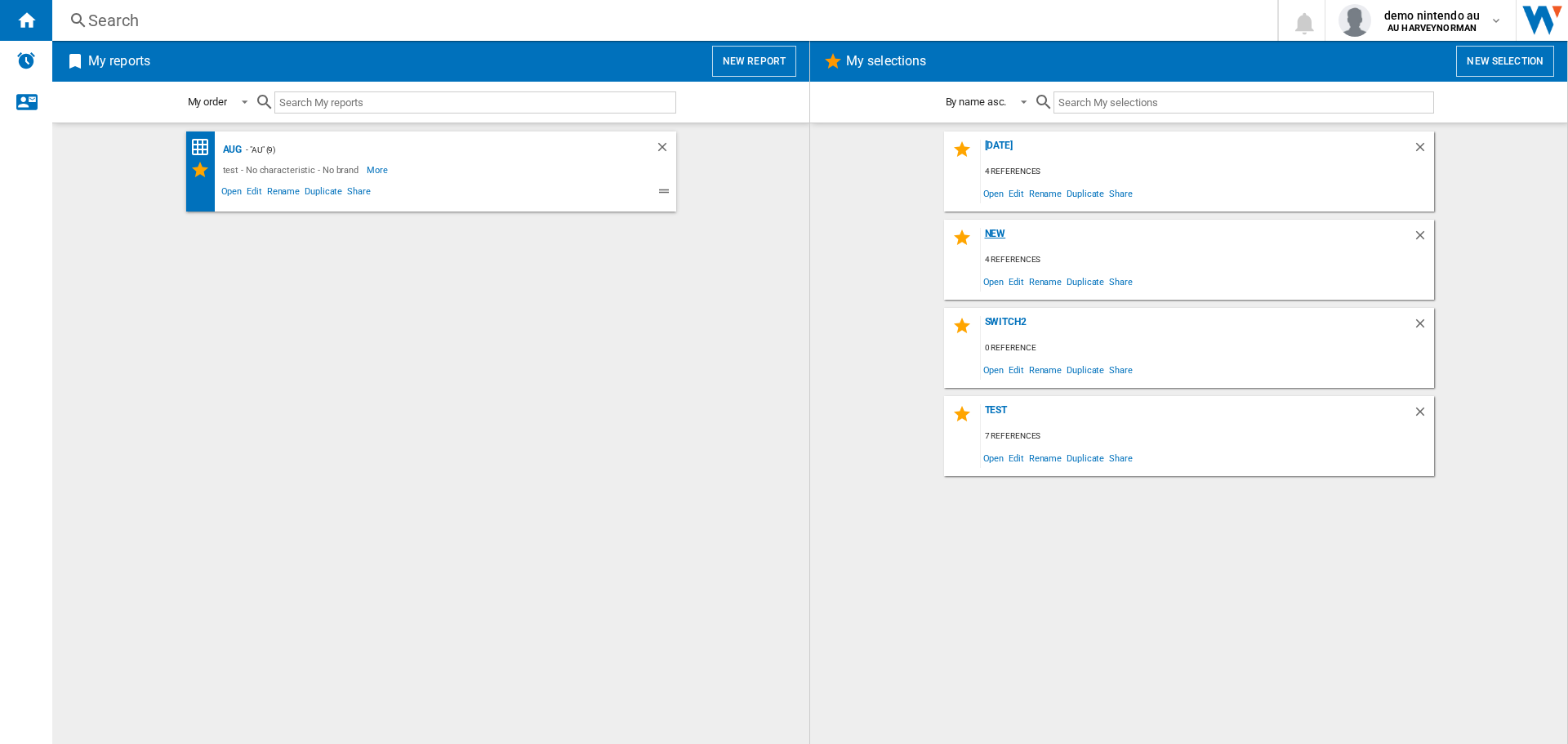
click at [984, 236] on div "new" at bounding box center [1197, 239] width 432 height 22
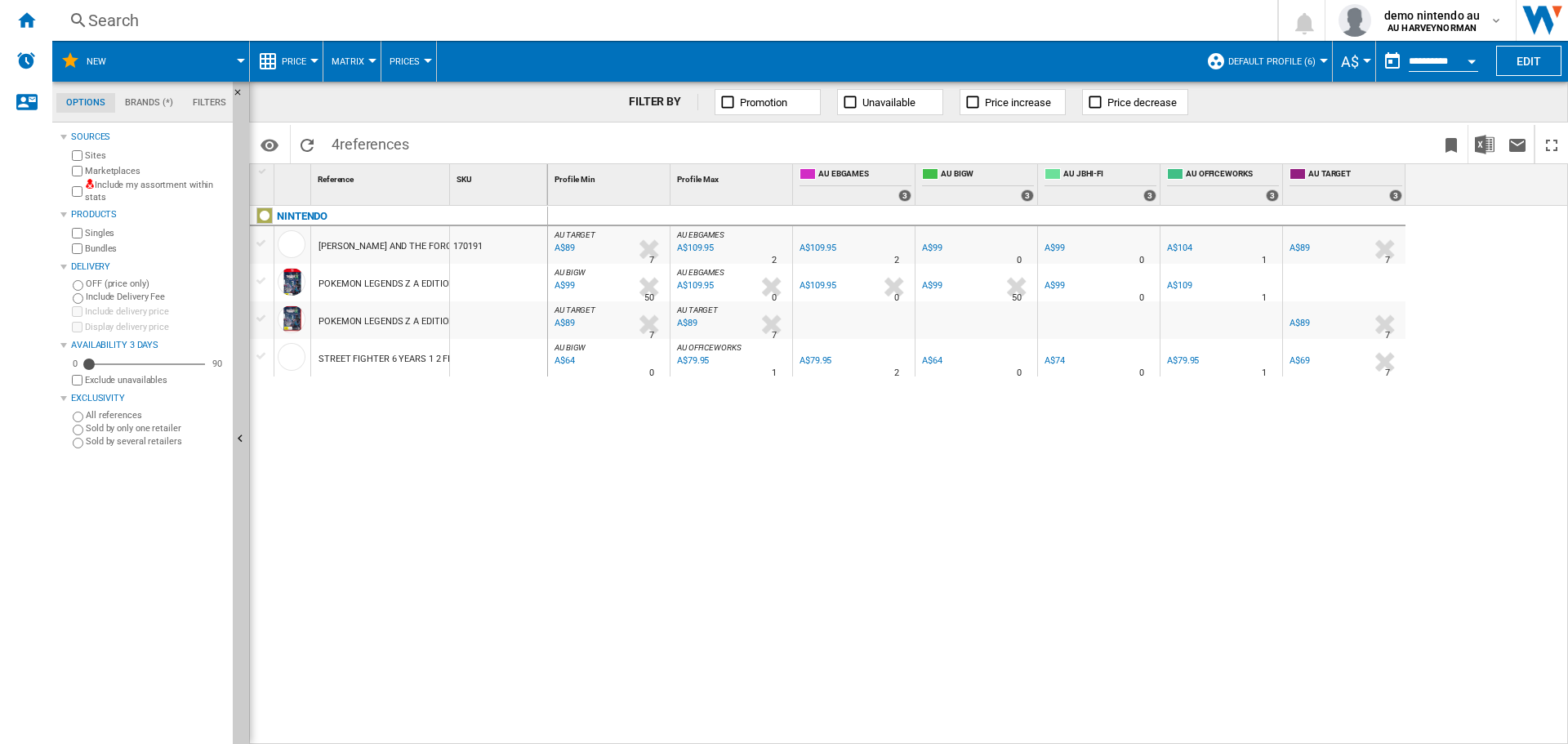
click at [1313, 57] on button "Default profile (6)" at bounding box center [1275, 60] width 96 height 40
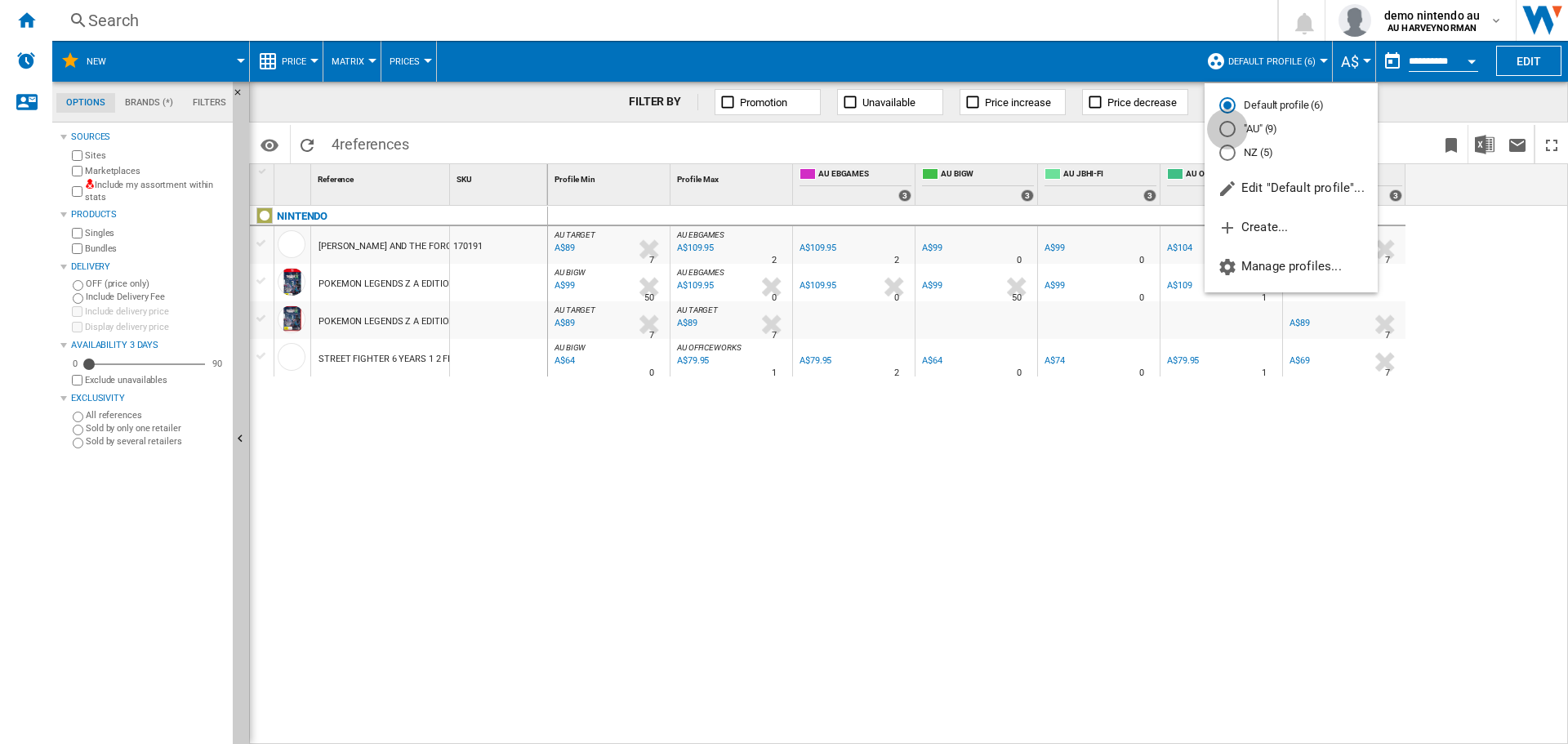
click at [1232, 127] on div at bounding box center [1227, 128] width 16 height 16
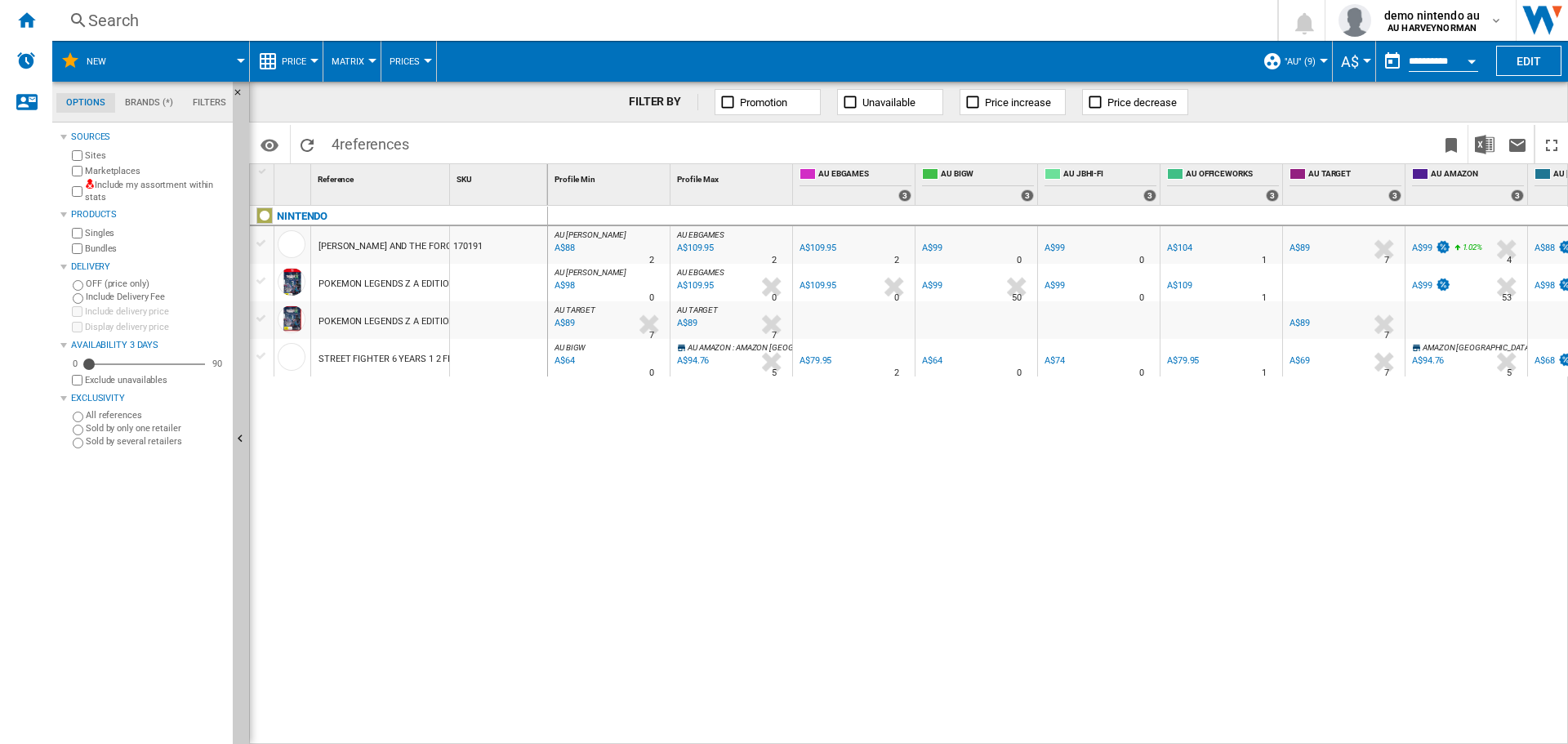
scroll to position [0, 82]
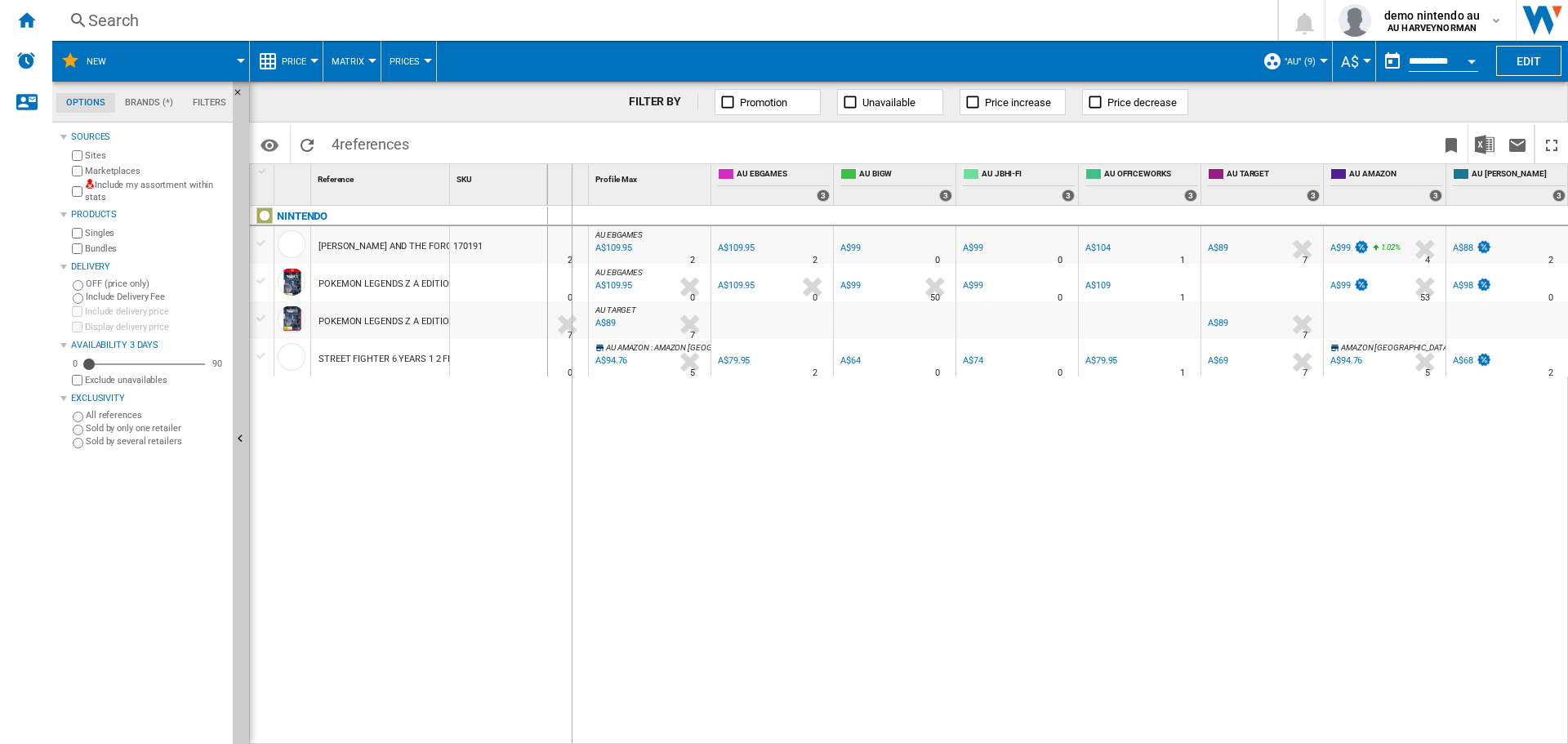
drag, startPoint x: 448, startPoint y: 193, endPoint x: 571, endPoint y: 206, distance: 123.7
click at [571, 206] on div "1 Reference 1 SKU 1 NINTENDO [PERSON_NAME] AND THE FORGOTTEN LAND PACK STAR CRO…" at bounding box center [908, 454] width 1318 height 580
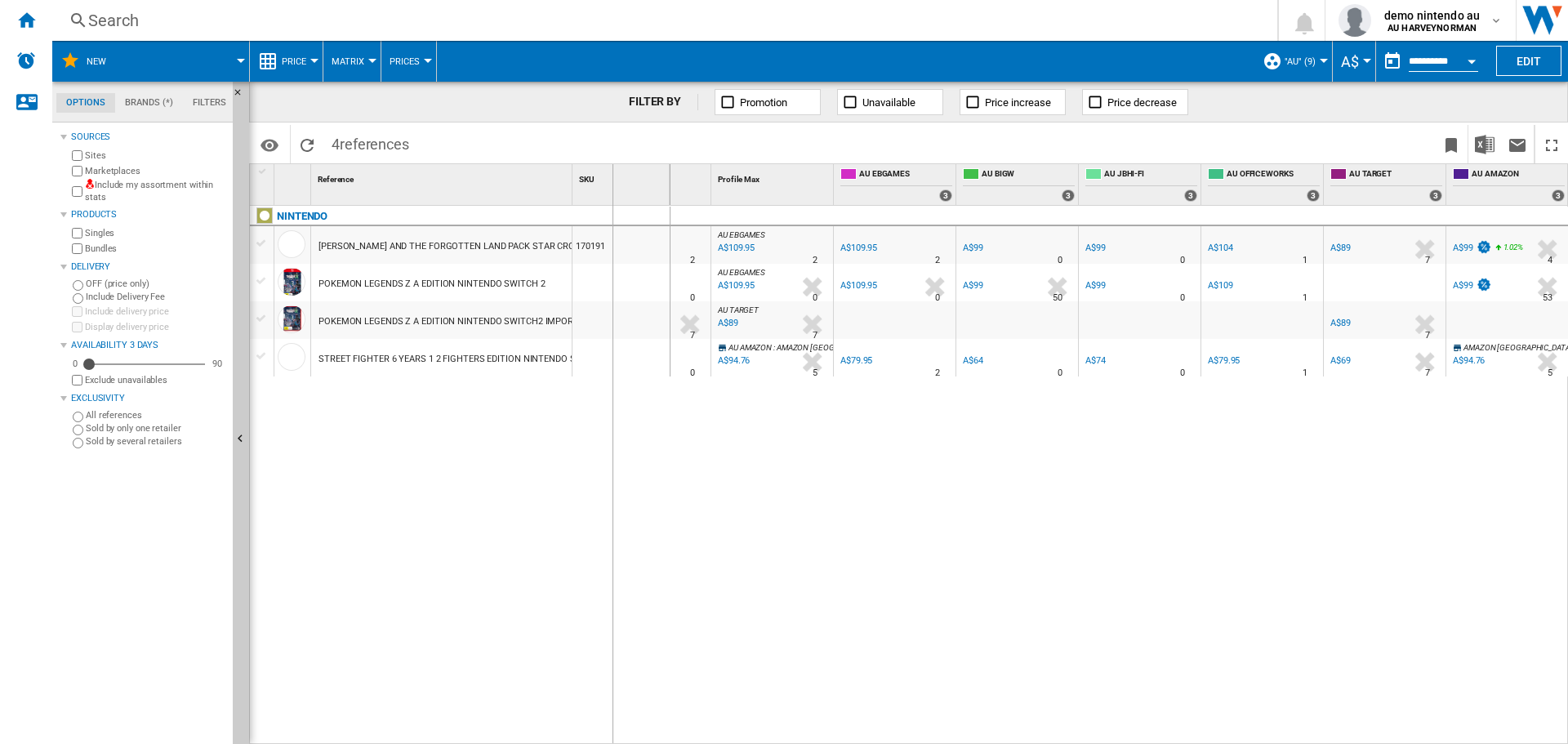
drag, startPoint x: 573, startPoint y: 194, endPoint x: 612, endPoint y: 195, distance: 39.0
click at [612, 195] on div "SKU 1" at bounding box center [621, 184] width 98 height 40
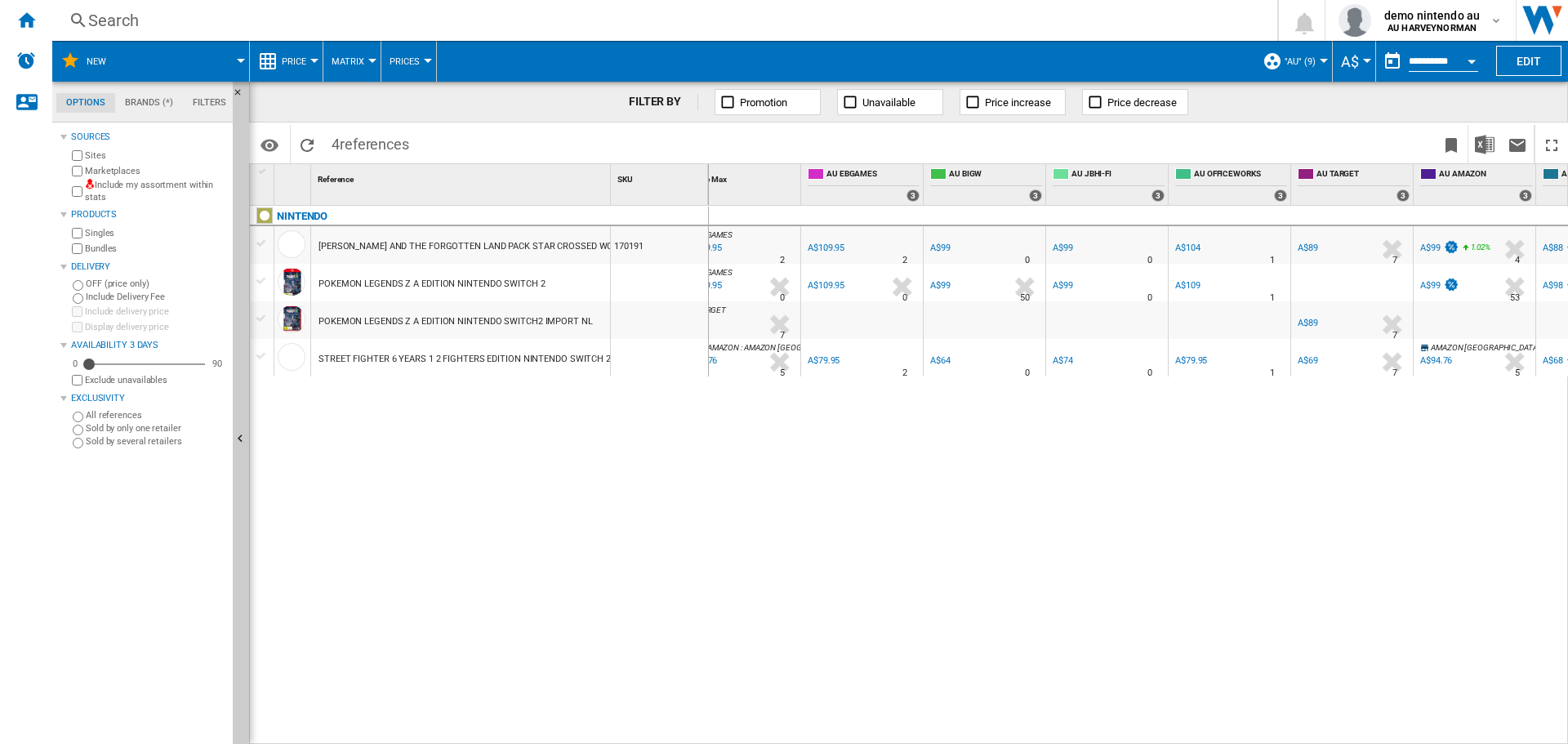
scroll to position [0, 243]
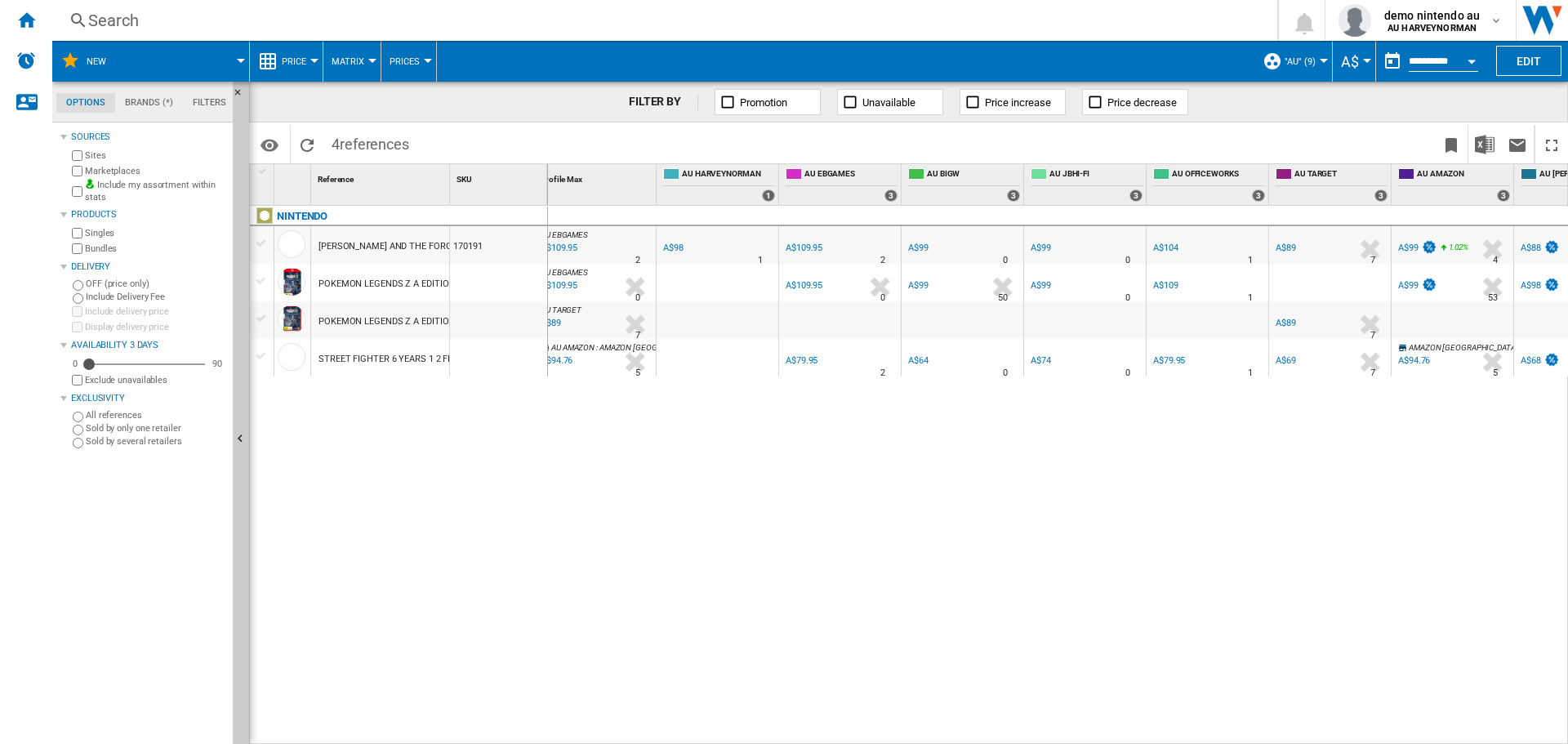
scroll to position [0, 204]
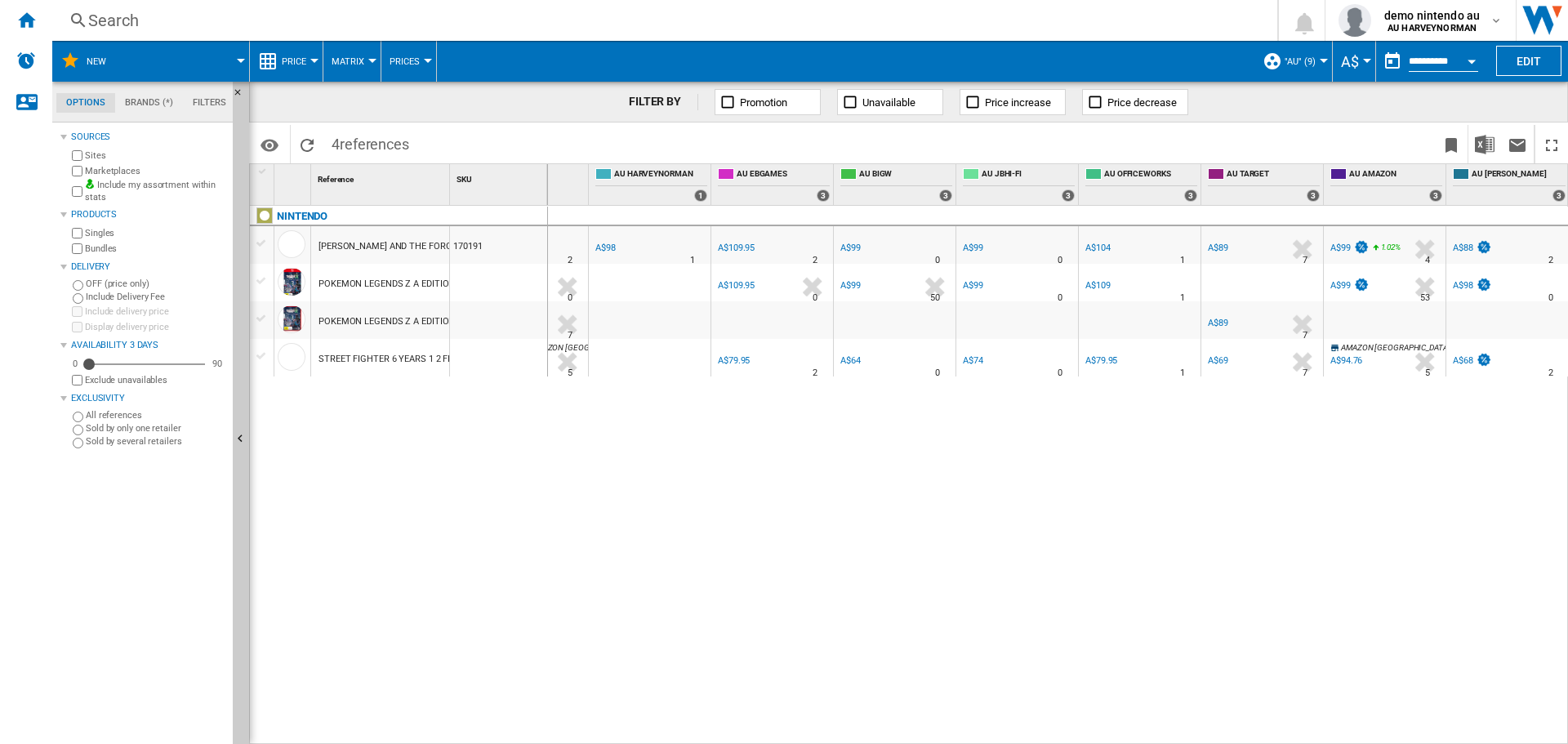
click at [1343, 360] on div "A$94.76" at bounding box center [1346, 361] width 32 height 10
click at [711, 628] on div "AU [PERSON_NAME] : AU [PERSON_NAME] -10.2 % A$88 % N/A 2 AU [PERSON_NAME] : AU …" at bounding box center [1059, 475] width 1021 height 539
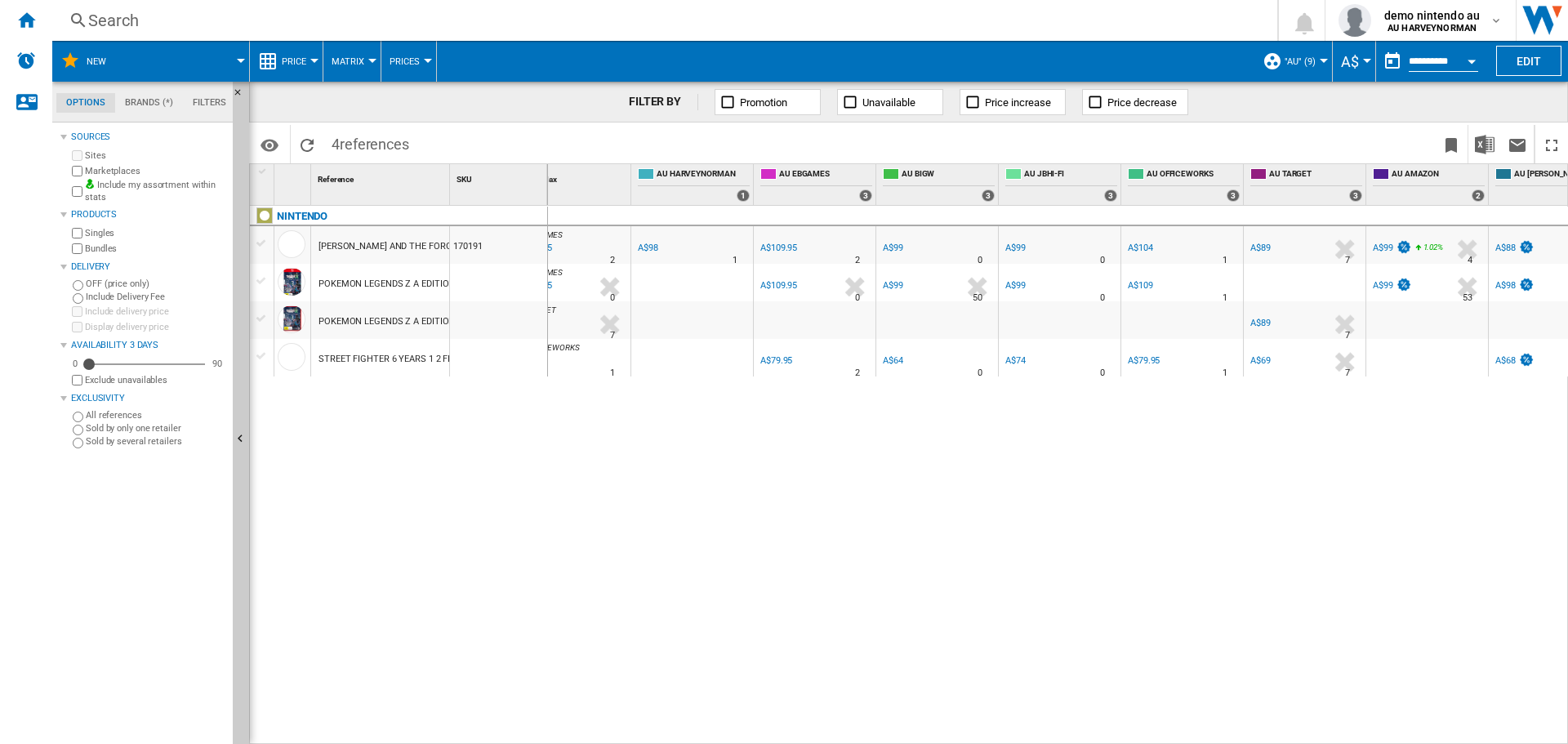
scroll to position [0, 204]
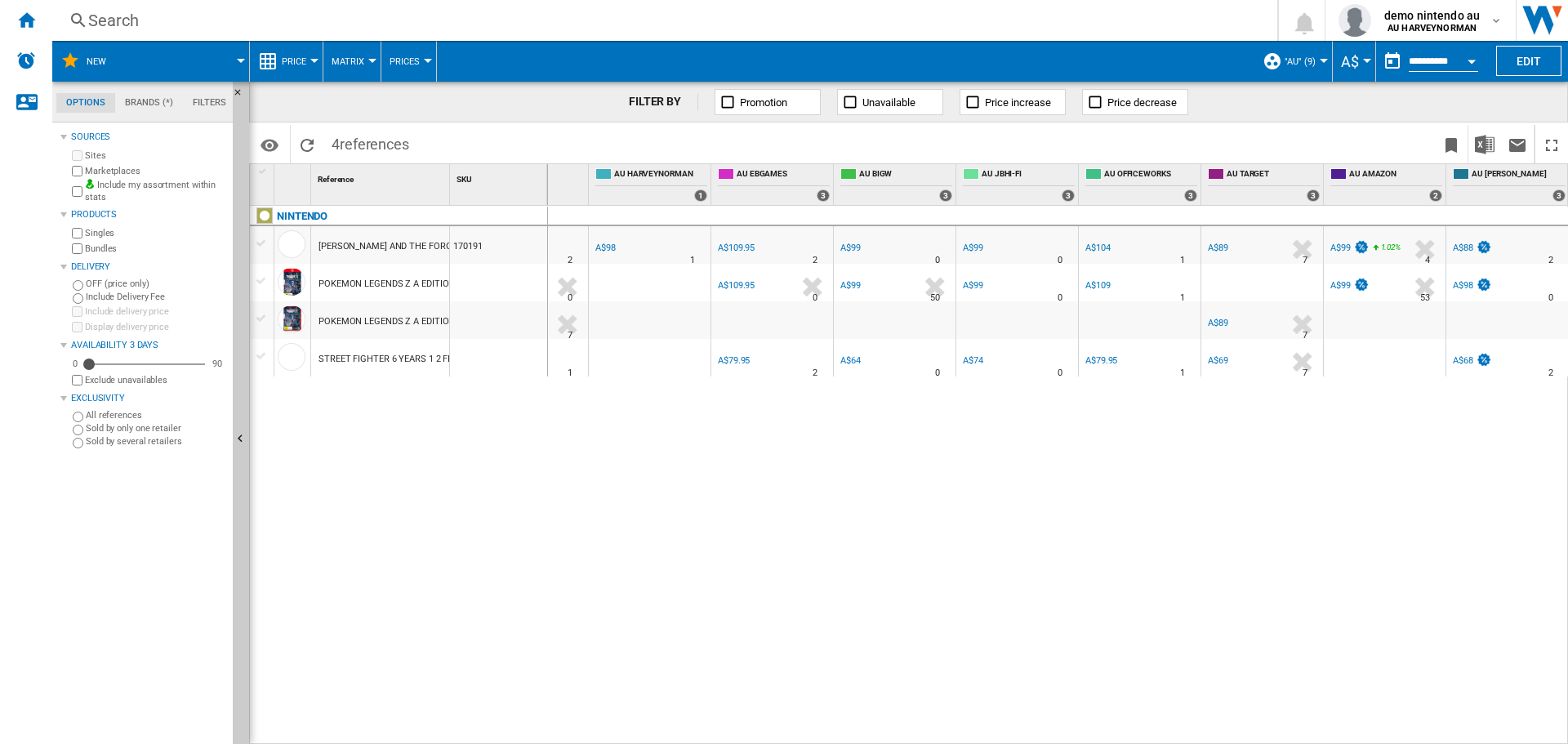
click at [1320, 67] on md-menu ""AU" (9) Default profile (6) "AU" (9) NZ (5) Edit ""AU""... Create... Manage pr…" at bounding box center [1293, 60] width 78 height 40
click at [1319, 62] on div at bounding box center [1323, 60] width 8 height 4
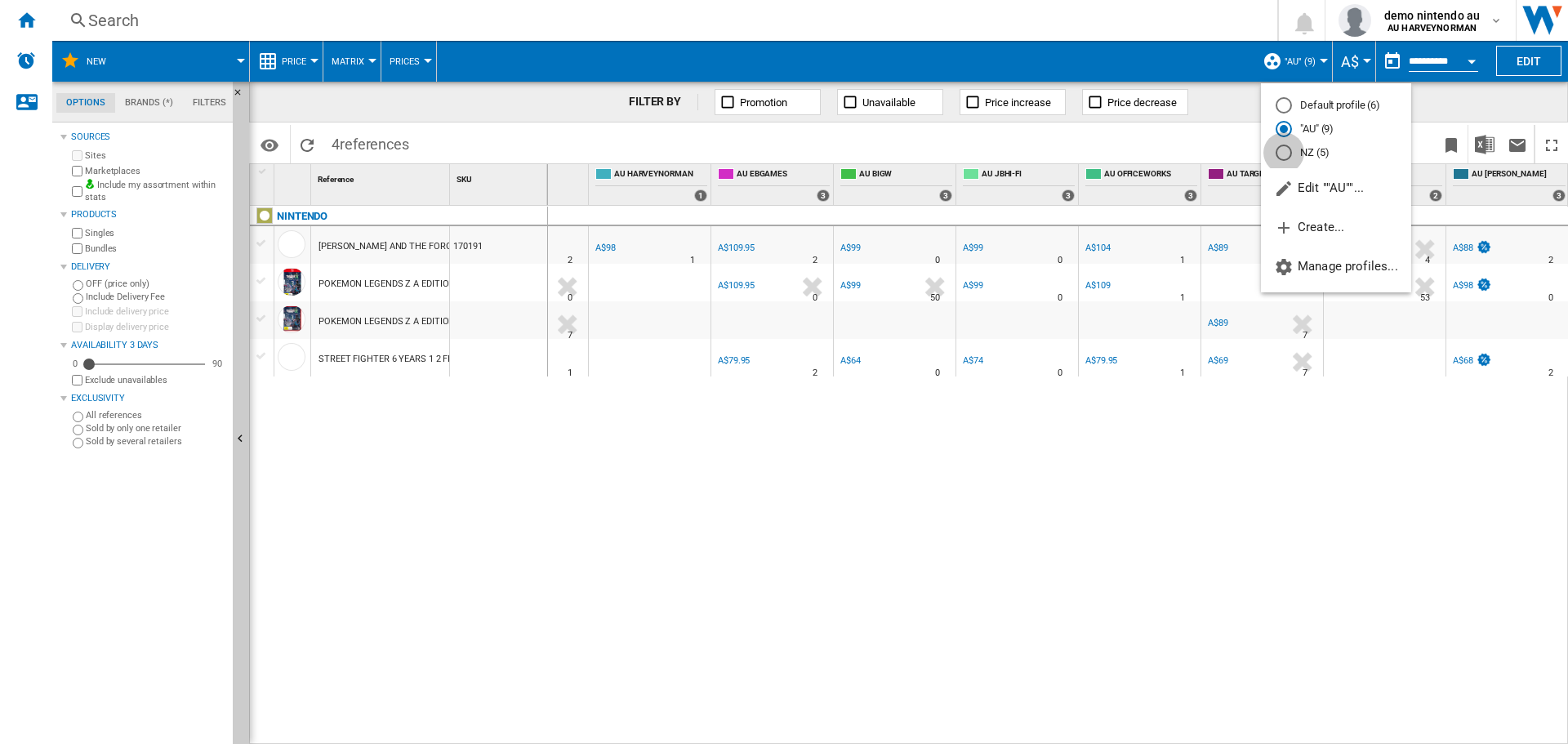
click at [1284, 155] on div "NZ (5)" at bounding box center [1283, 152] width 16 height 16
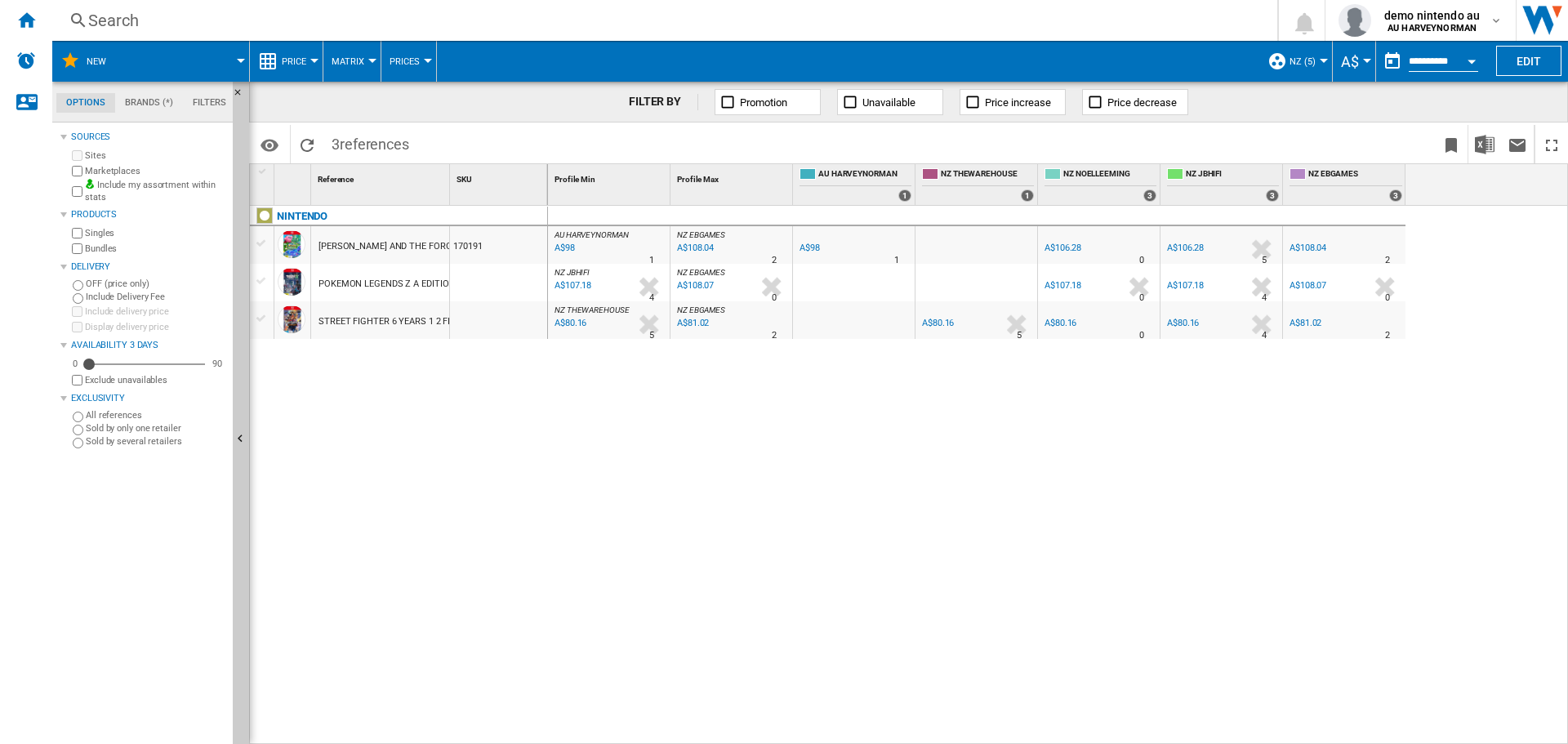
click at [1313, 61] on button "NZ (5)" at bounding box center [1306, 60] width 34 height 40
click at [1311, 127] on md-radio-button ""AU" (9)" at bounding box center [1341, 129] width 120 height 16
